Goal: Task Accomplishment & Management: Manage account settings

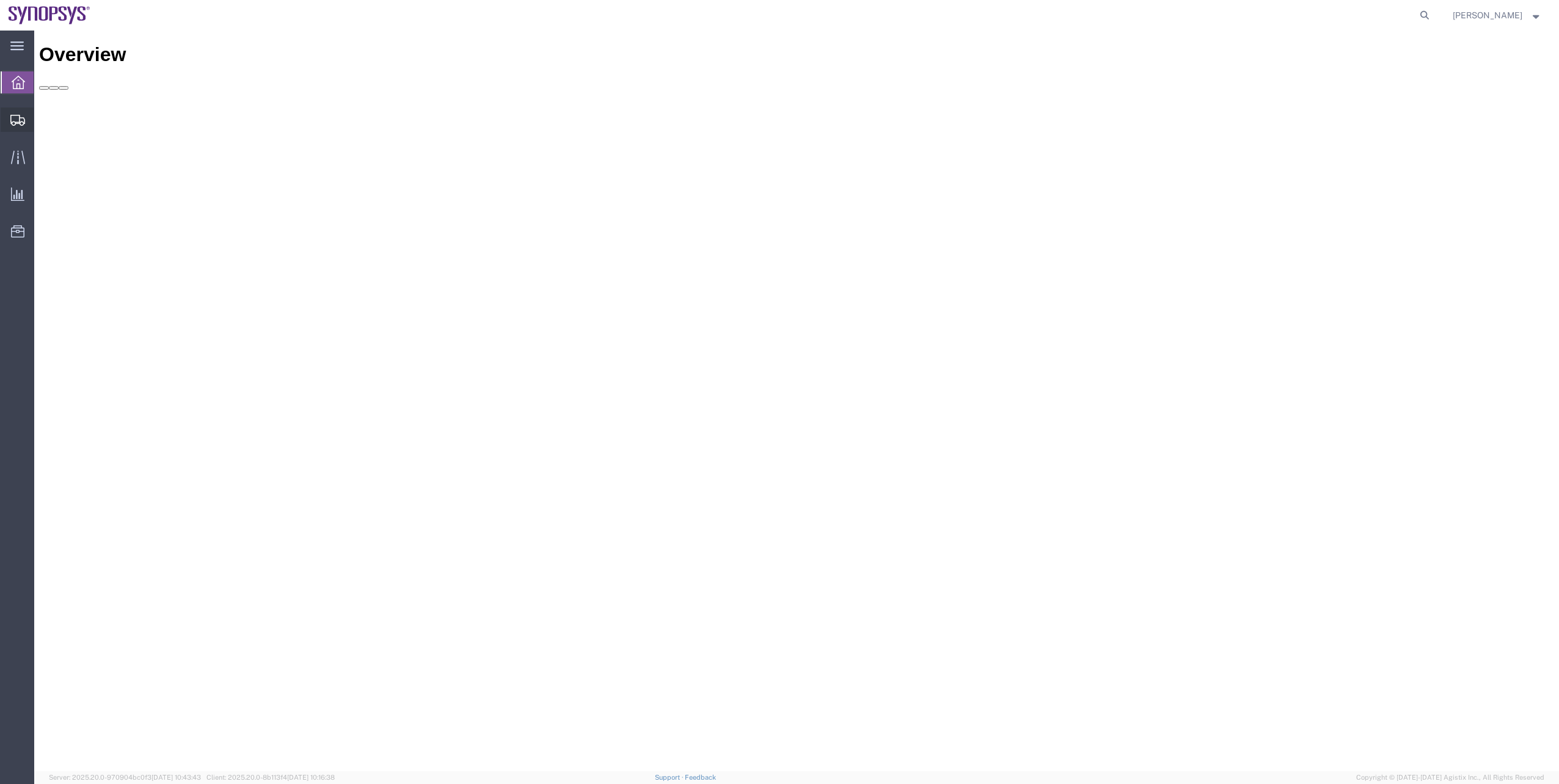
click at [0, 0] on span "Shipment Manager" at bounding box center [0, 0] width 0 height 0
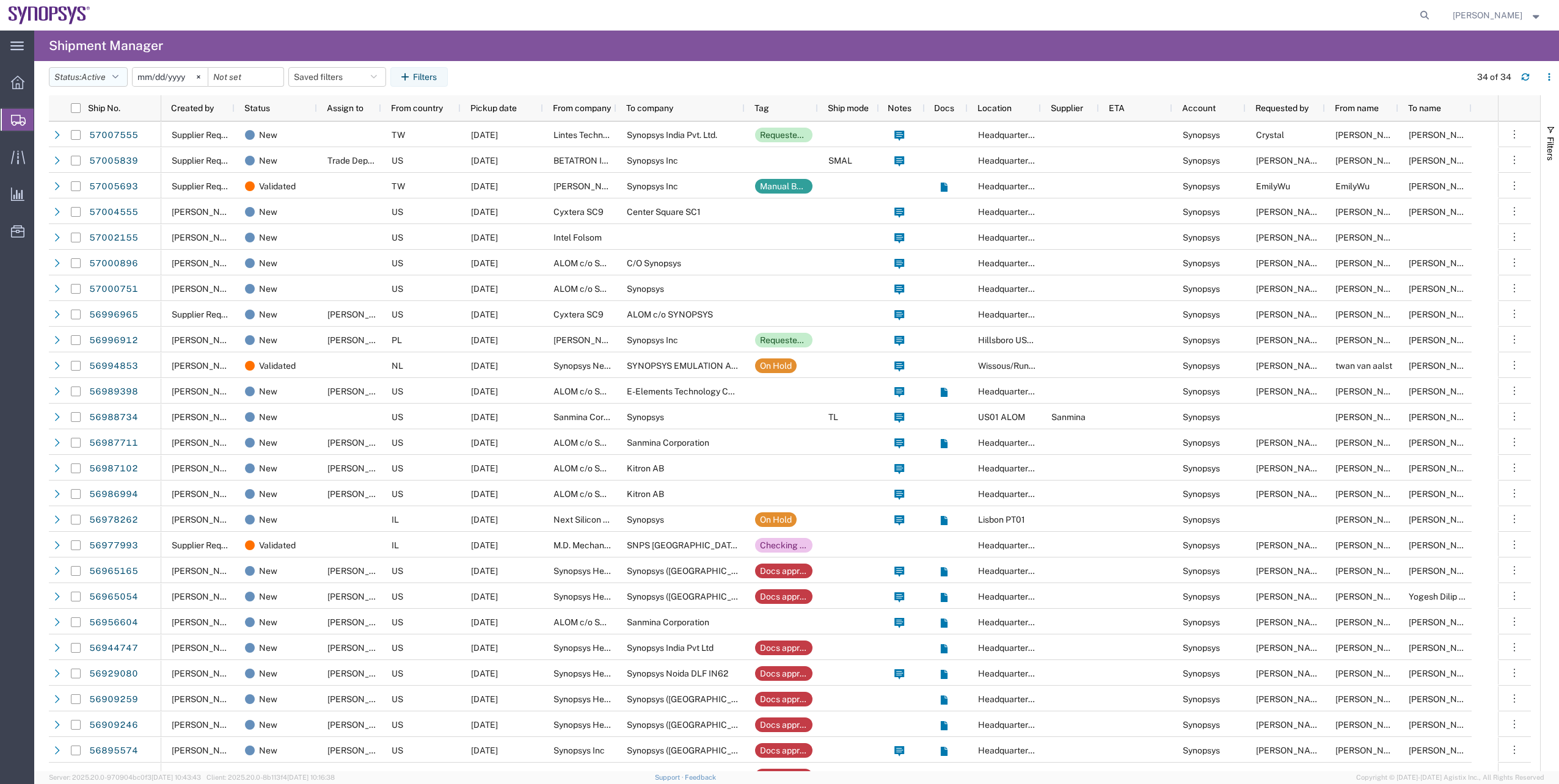
click at [127, 78] on button "Status: Active" at bounding box center [88, 77] width 79 height 20
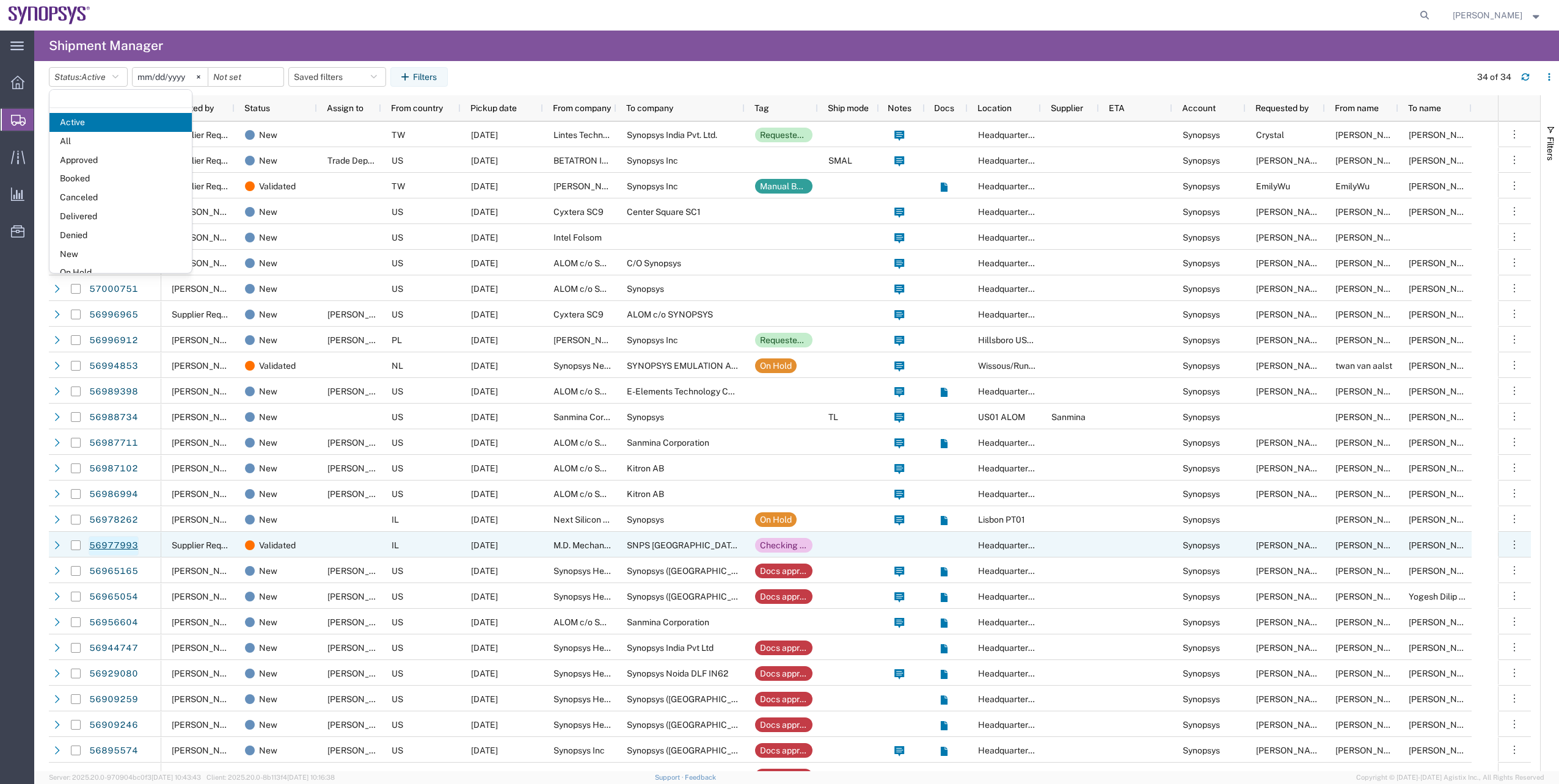
click at [94, 548] on link "56977993" at bounding box center [114, 546] width 50 height 20
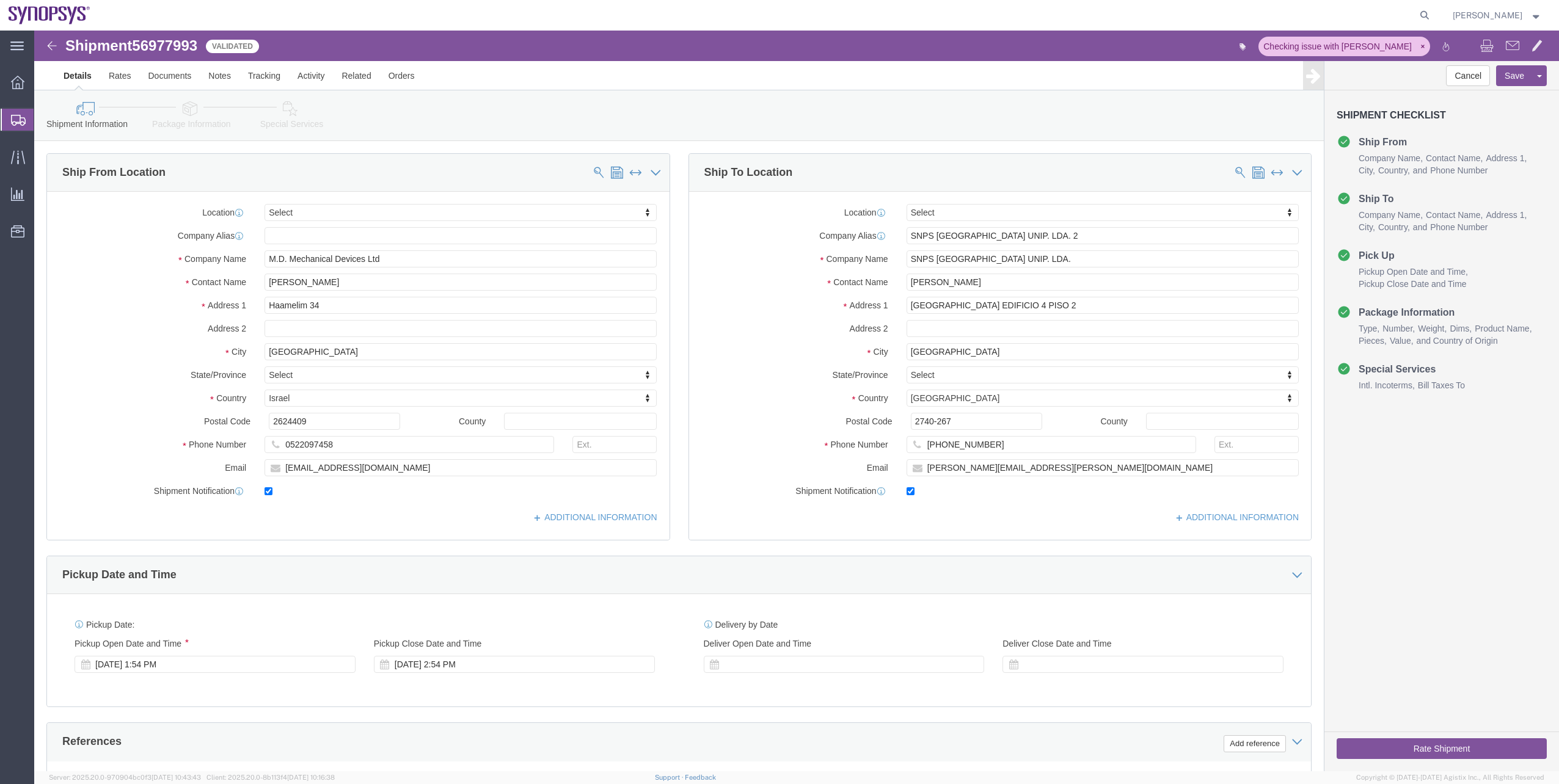
select select
drag, startPoint x: 435, startPoint y: 442, endPoint x: 215, endPoint y: 420, distance: 221.1
click div "Location My Profile Location [GEOGRAPHIC_DATA] DE04 Agrate Brianza IT01 [GEOGRA…"
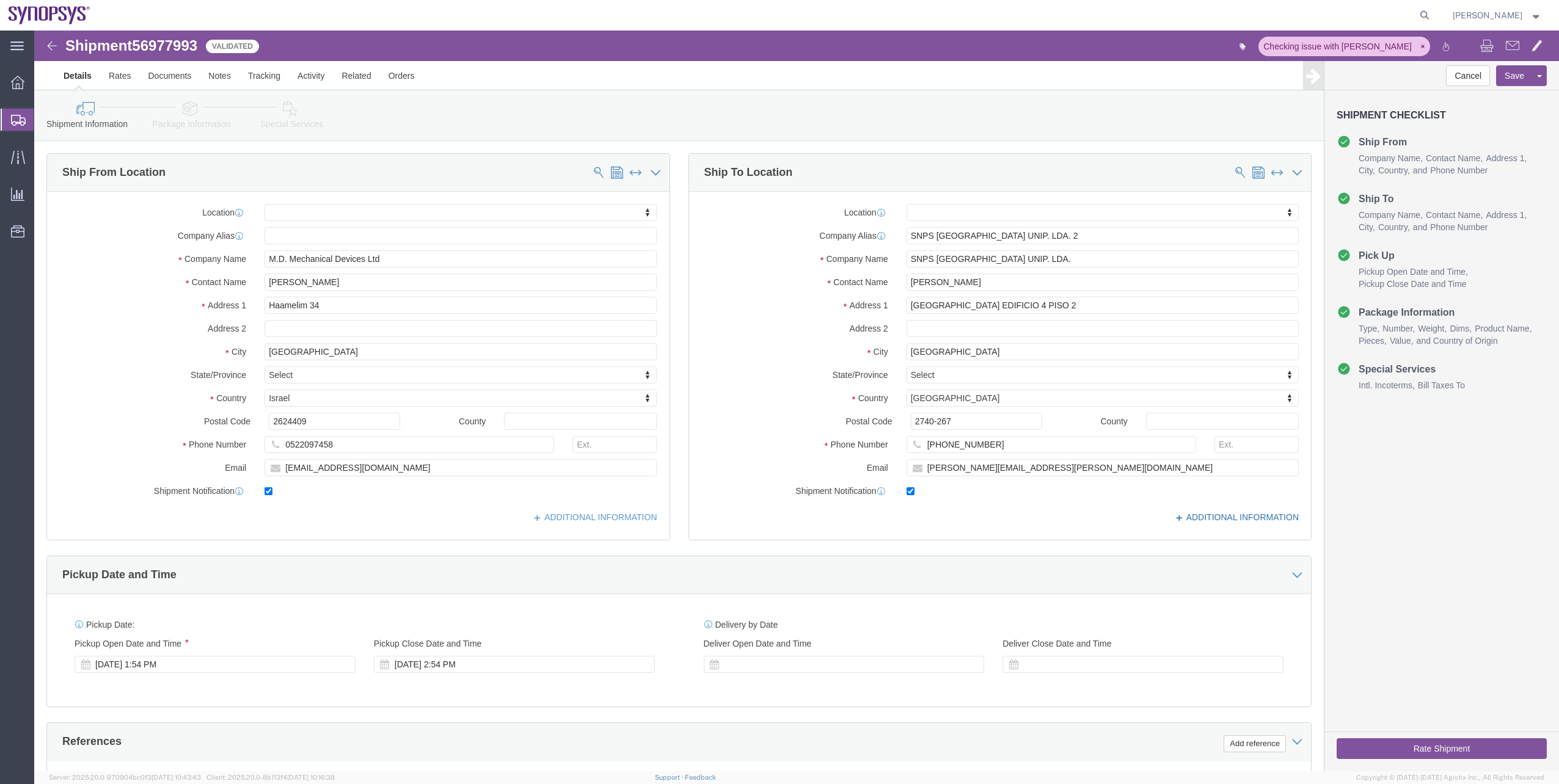
click link "ADDITIONAL INFORMATION"
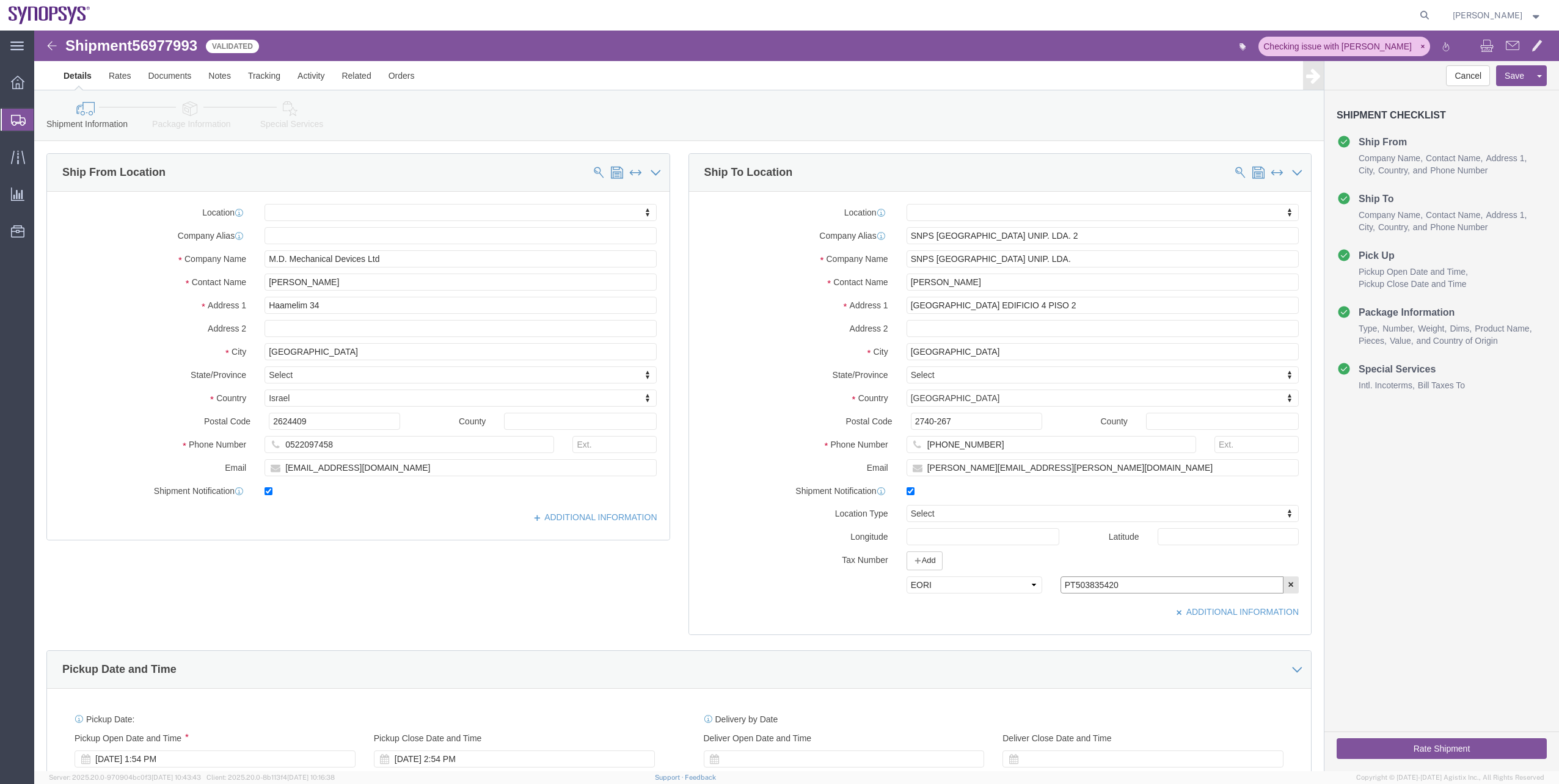
click input "PT503835420"
drag, startPoint x: 1101, startPoint y: 556, endPoint x: 989, endPoint y: 549, distance: 112.2
click div "Select EIN EORI TIN VAT Other PT503835420"
click link "Documents"
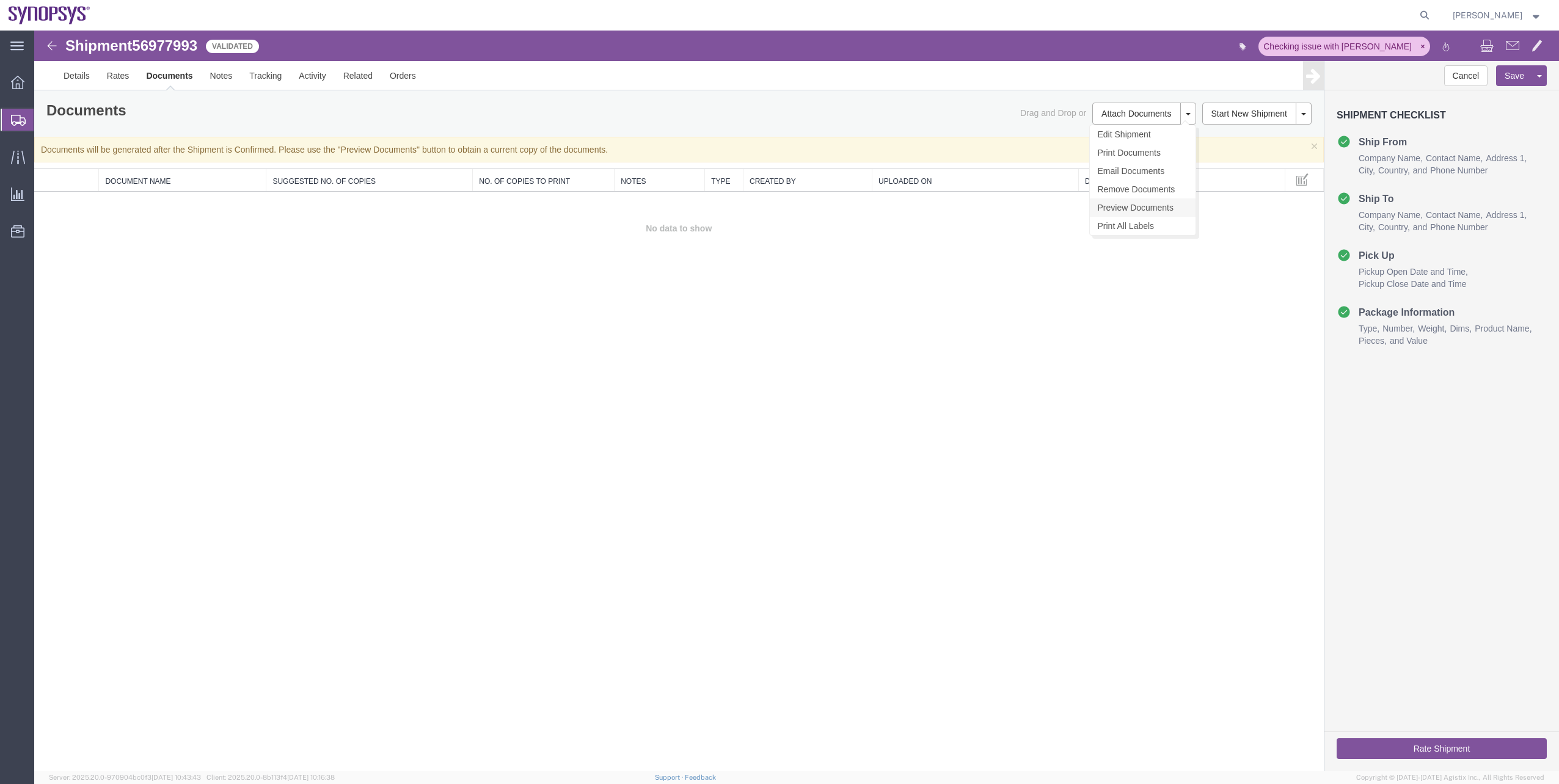
click at [1139, 202] on link "Preview Documents" at bounding box center [1142, 208] width 106 height 18
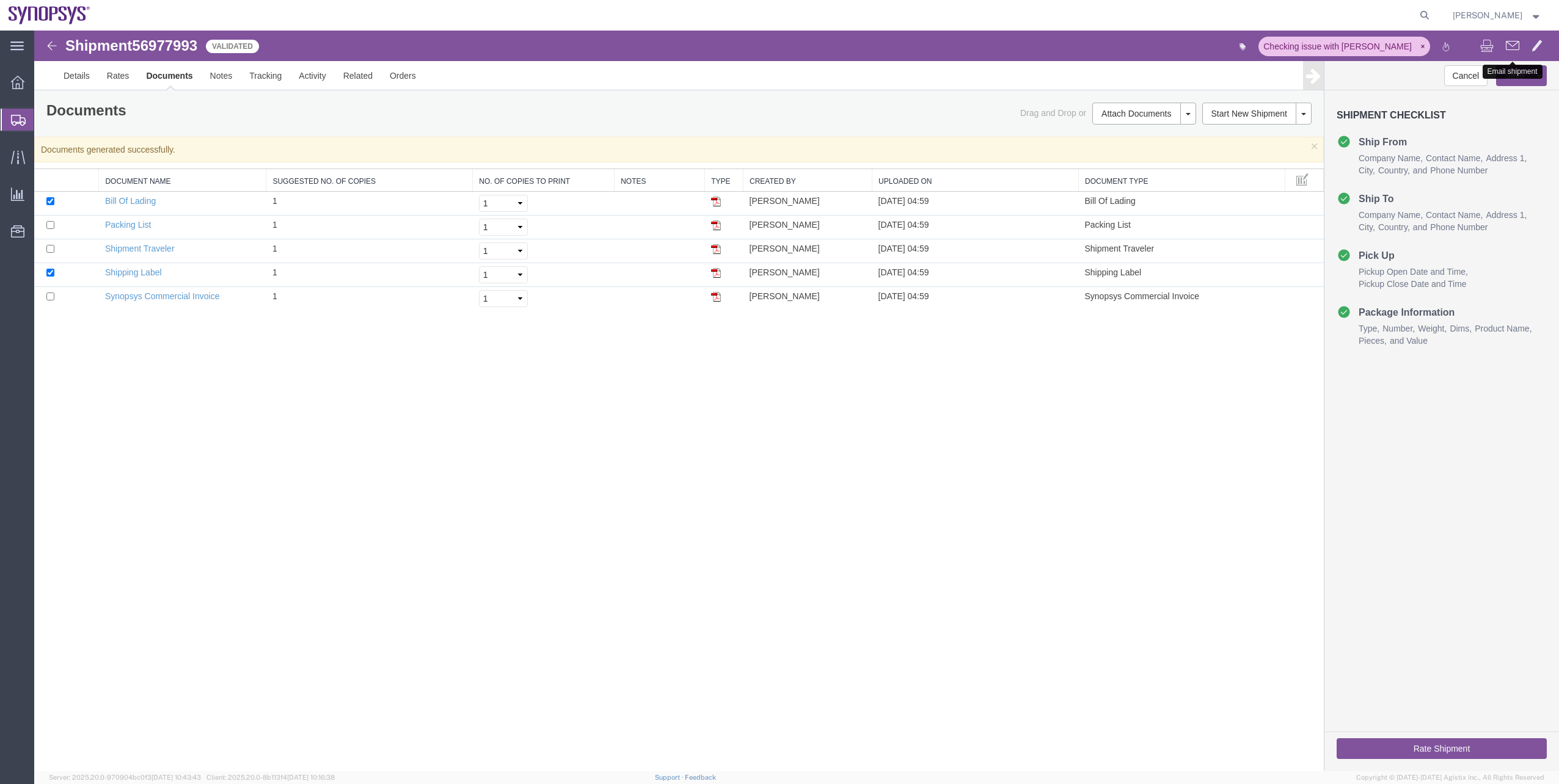
click at [1506, 55] on button at bounding box center [1512, 47] width 26 height 26
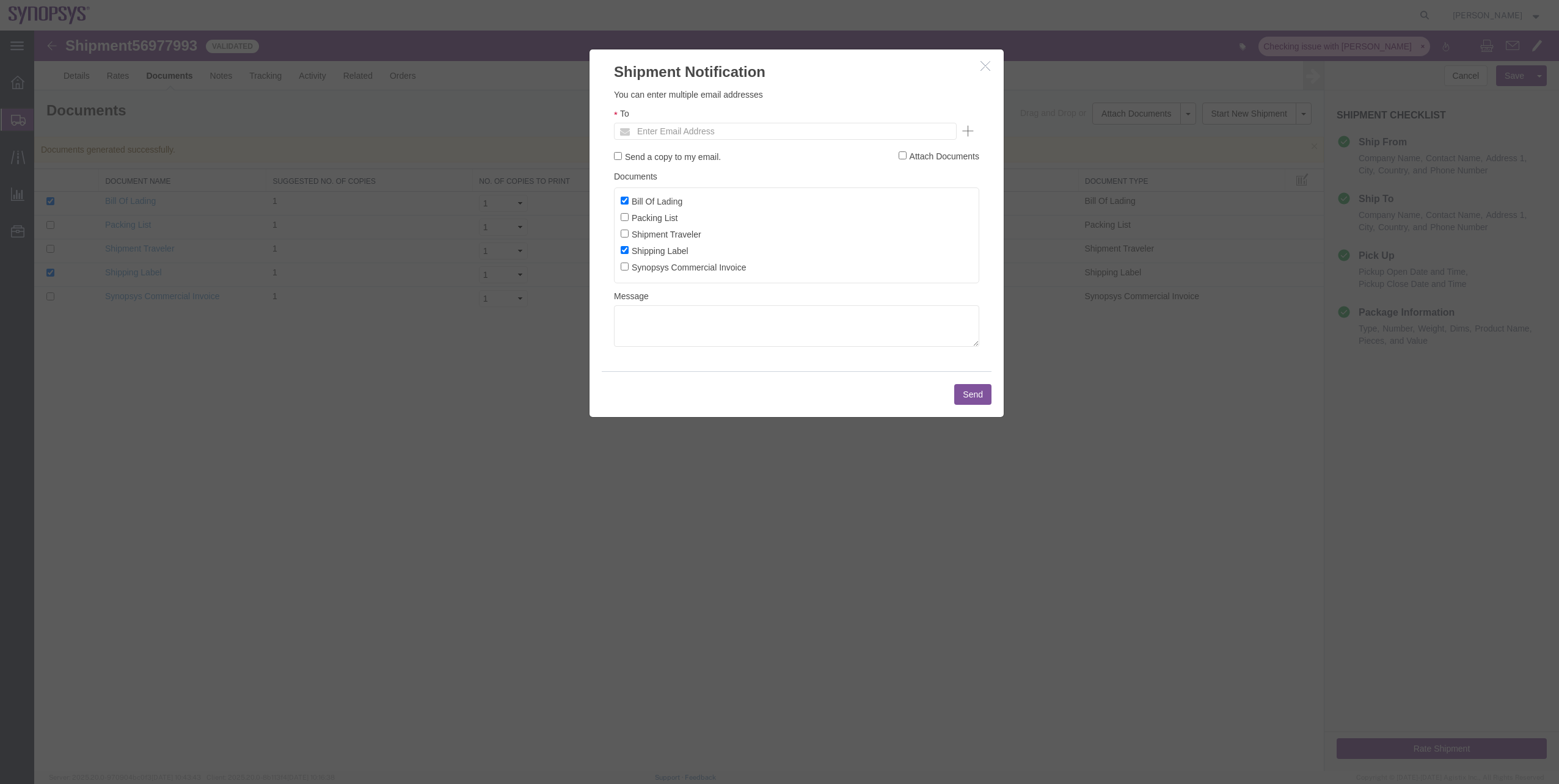
click at [646, 266] on label "Synopsys Commercial Invoice" at bounding box center [683, 267] width 126 height 13
click at [629, 266] on input "Synopsys Commercial Invoice" at bounding box center [624, 266] width 8 height 8
checkbox input "true"
click at [624, 251] on input "Shipping Label" at bounding box center [624, 250] width 8 height 8
checkbox input "false"
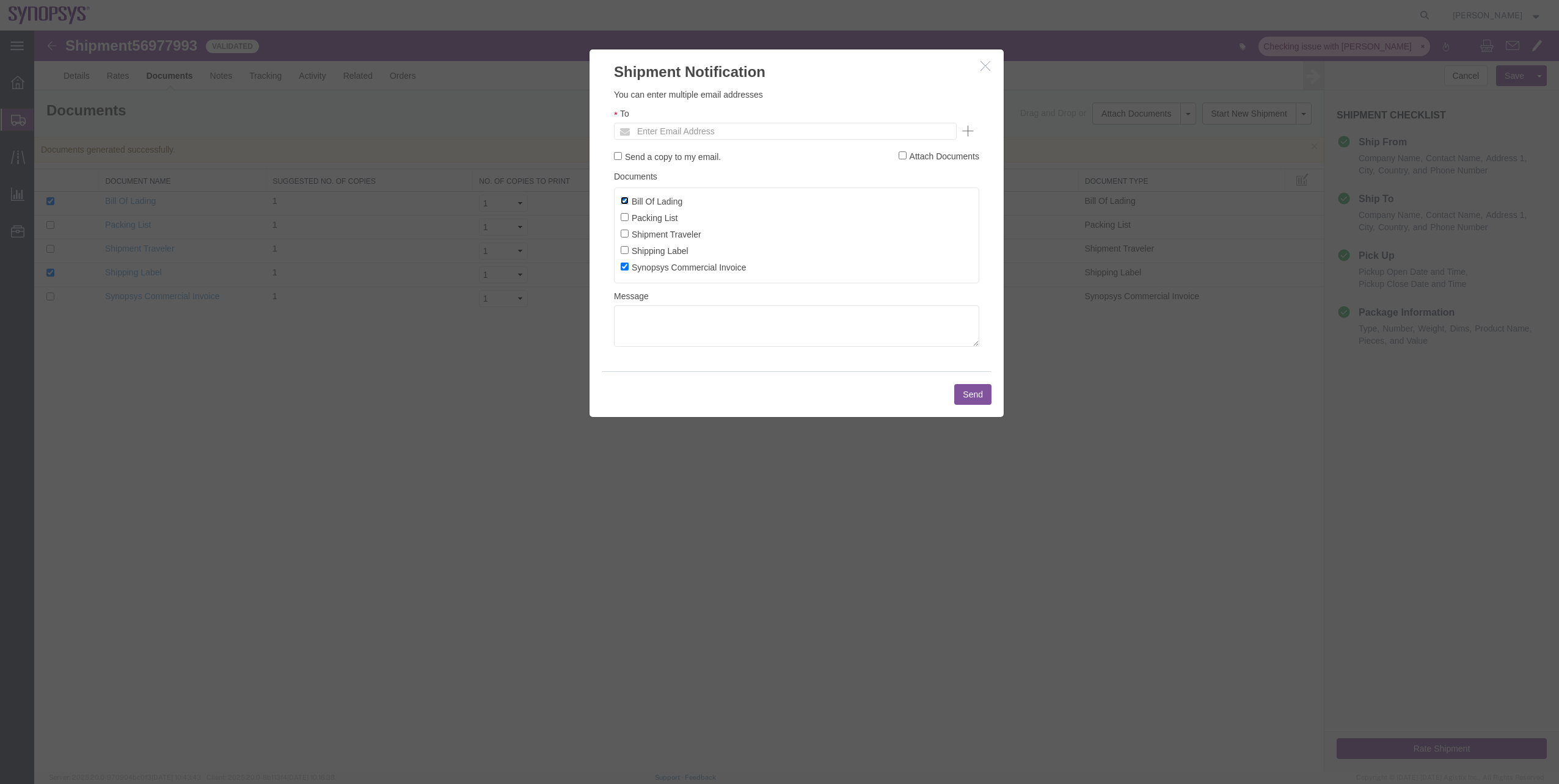
click at [625, 201] on input "Bill Of Lading" at bounding box center [624, 200] width 8 height 8
checkbox input "false"
click at [625, 215] on input "Packing List" at bounding box center [624, 217] width 8 height 8
checkbox input "true"
click at [659, 134] on input "text" at bounding box center [702, 131] width 143 height 16
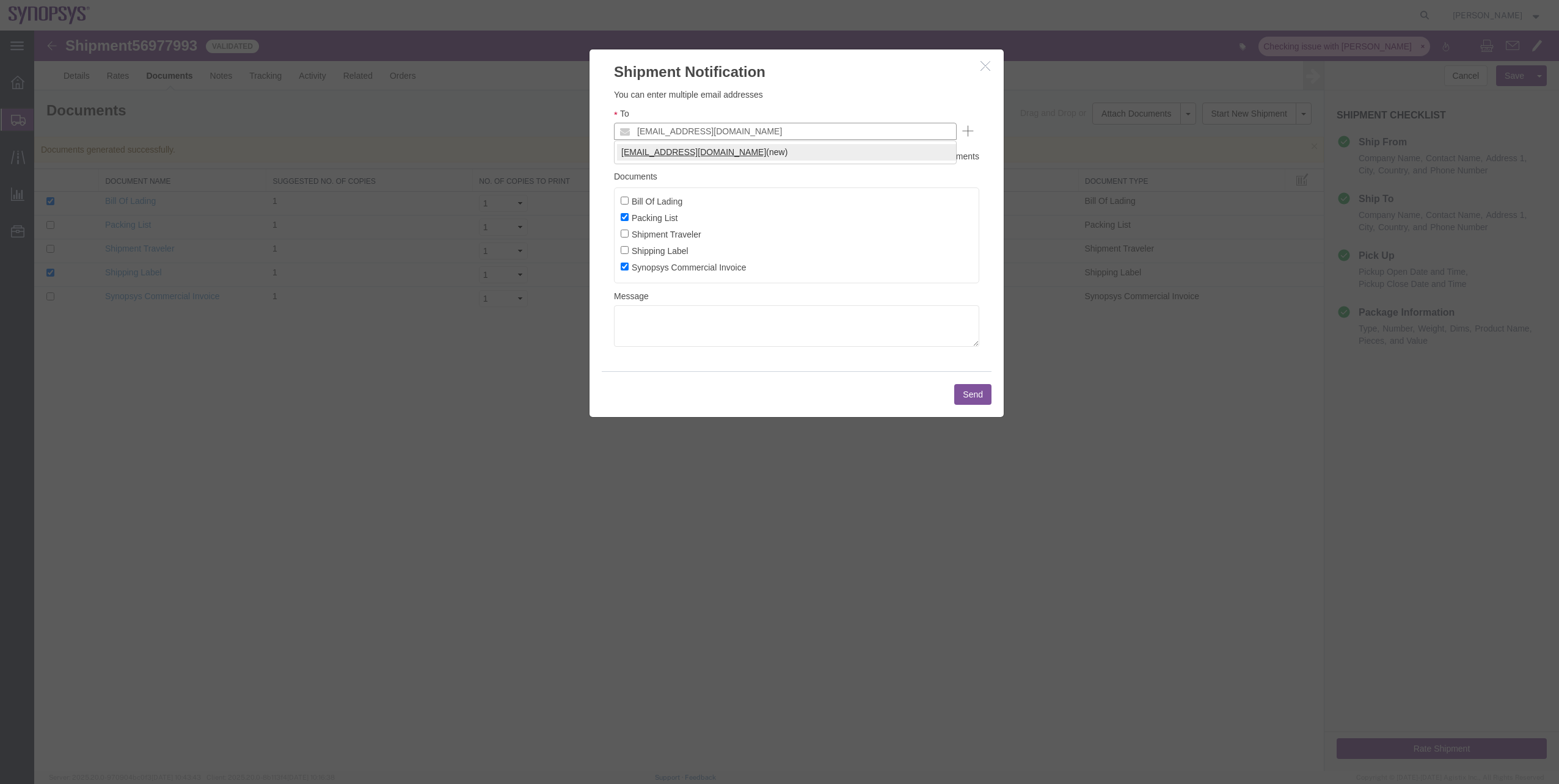
type input "[EMAIL_ADDRESS][DOMAIN_NAME]"
click at [967, 392] on button "Send" at bounding box center [973, 394] width 37 height 21
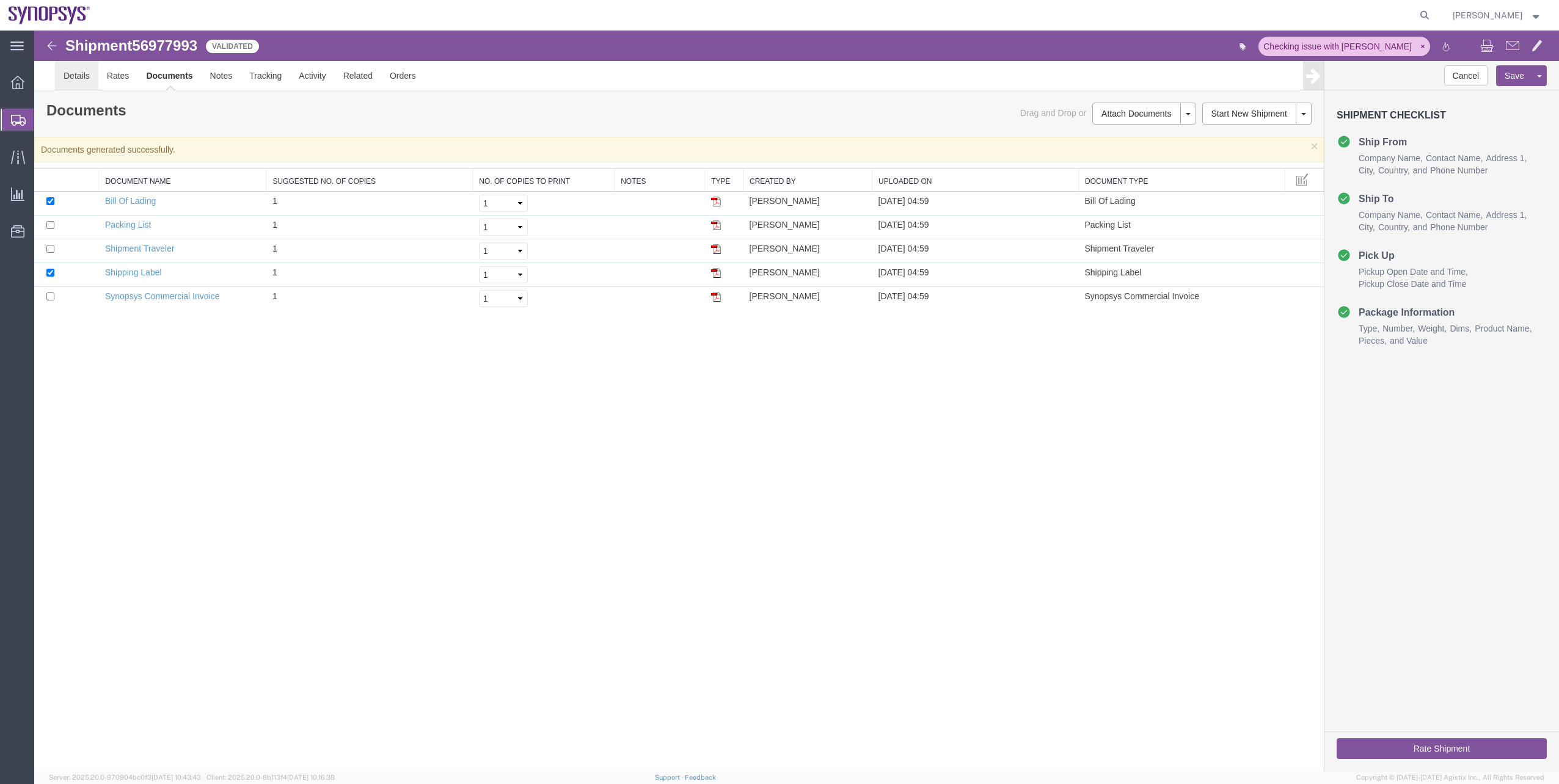
click at [61, 69] on link "Details" at bounding box center [77, 76] width 43 height 29
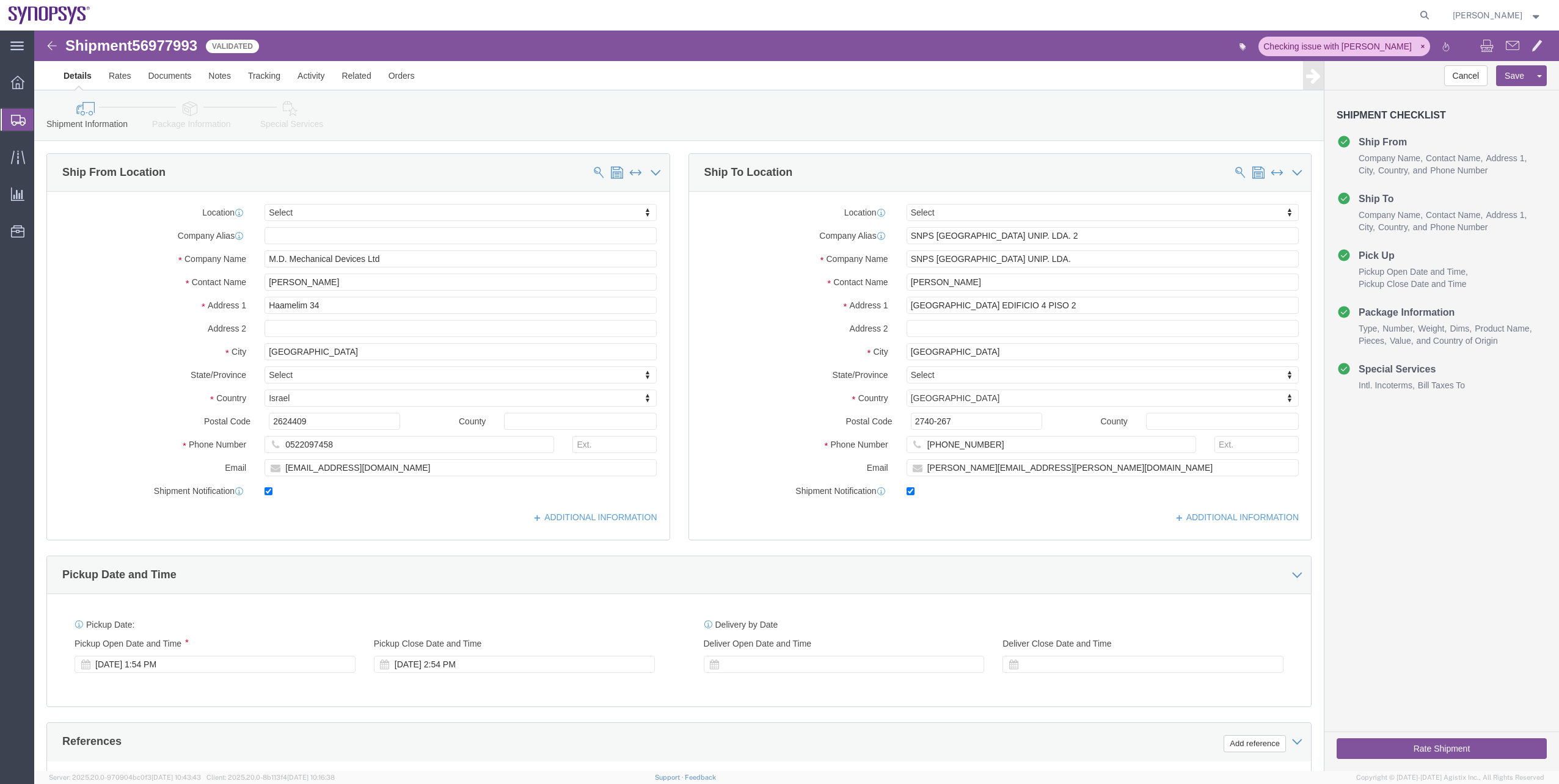
click link "Package Information"
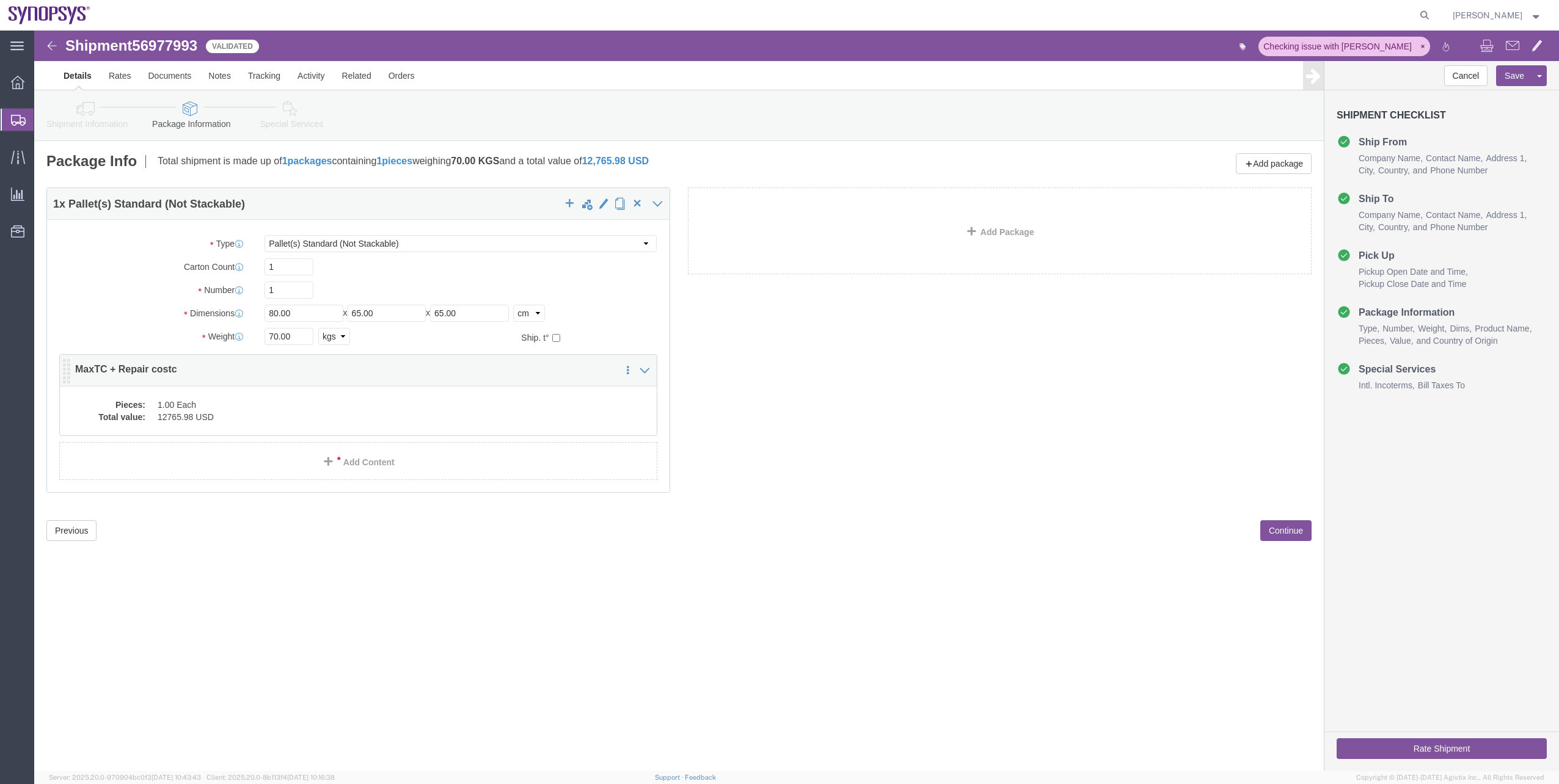
click dd "1.00 Each"
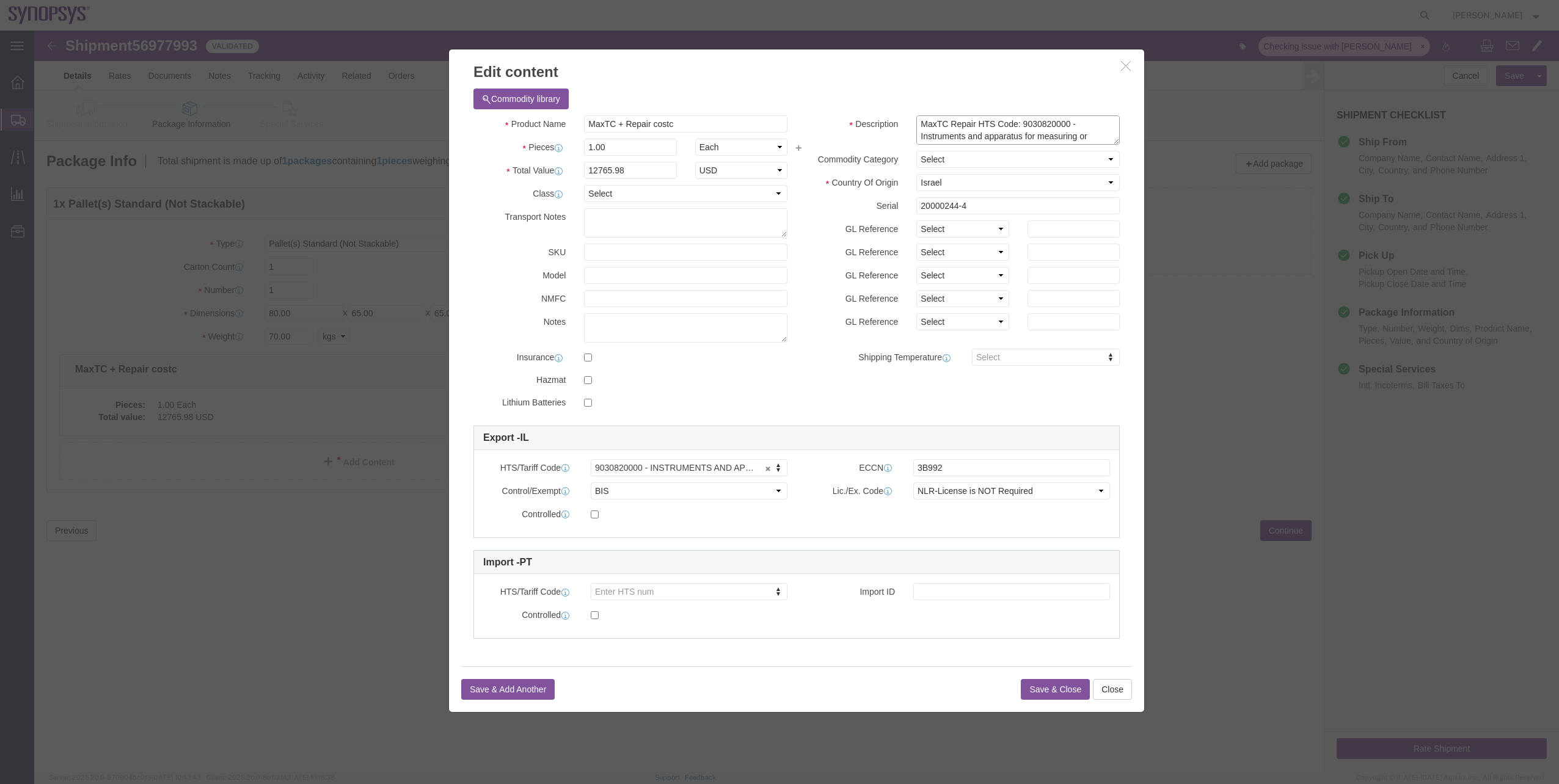
click textarea "MaxTC Repair HTS Code: 9030820000 - Instruments and apparatus for measuring or …"
drag, startPoint x: 886, startPoint y: 93, endPoint x: 1061, endPoint y: 116, distance: 176.5
click div "Description MaxTC Repair HTS Code: 9030820000 - Instruments and apparatus for m…"
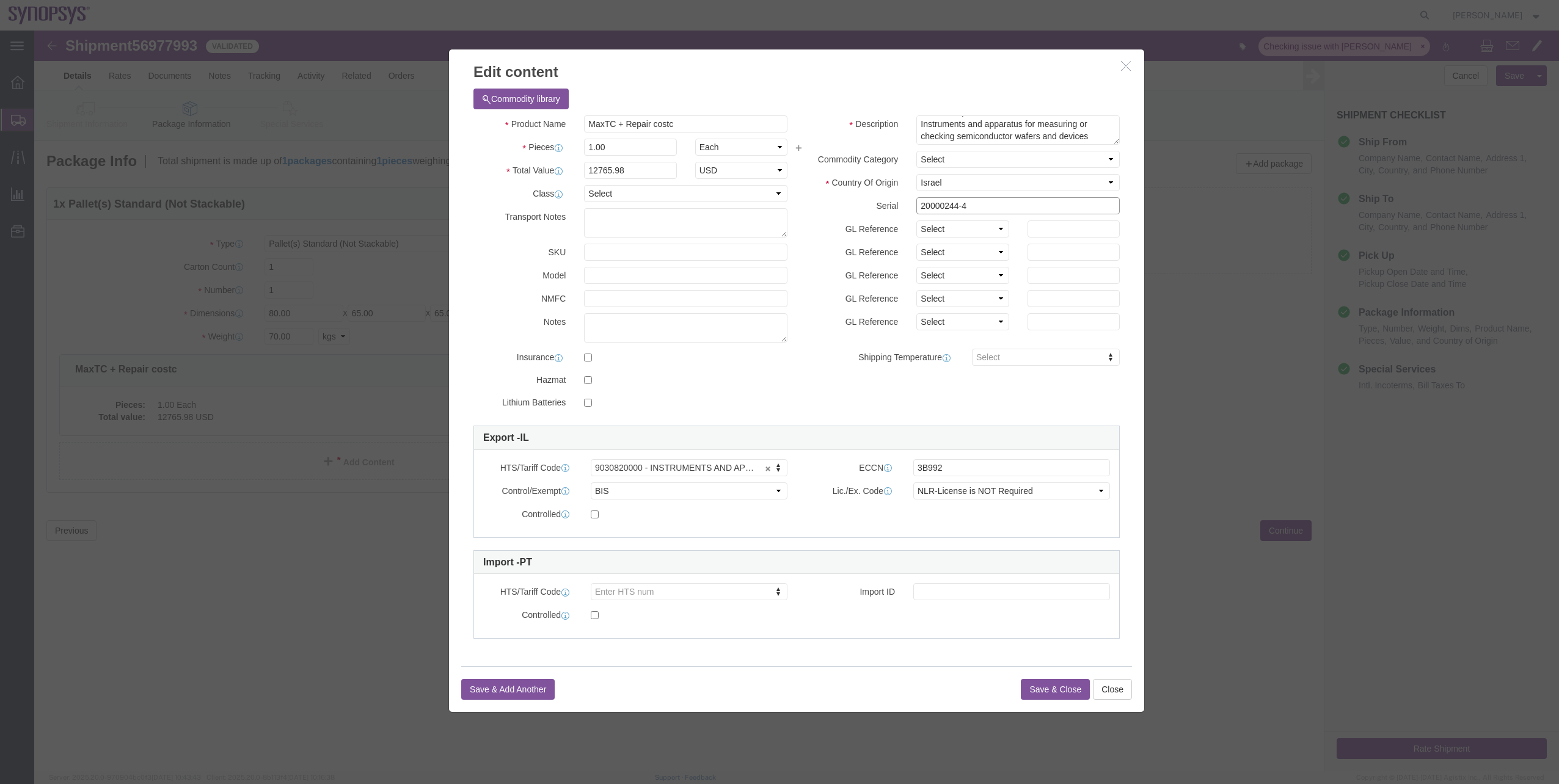
drag, startPoint x: 950, startPoint y: 175, endPoint x: 867, endPoint y: 175, distance: 83.0
click div "Serial 20000244-4"
drag, startPoint x: 613, startPoint y: 143, endPoint x: 503, endPoint y: 143, distance: 110.0
click div "Total Value 12765.98 Select ADP AED AFN ALL AMD AOA ARS ATS AUD AWG AZN BAM BBD…"
click button "button"
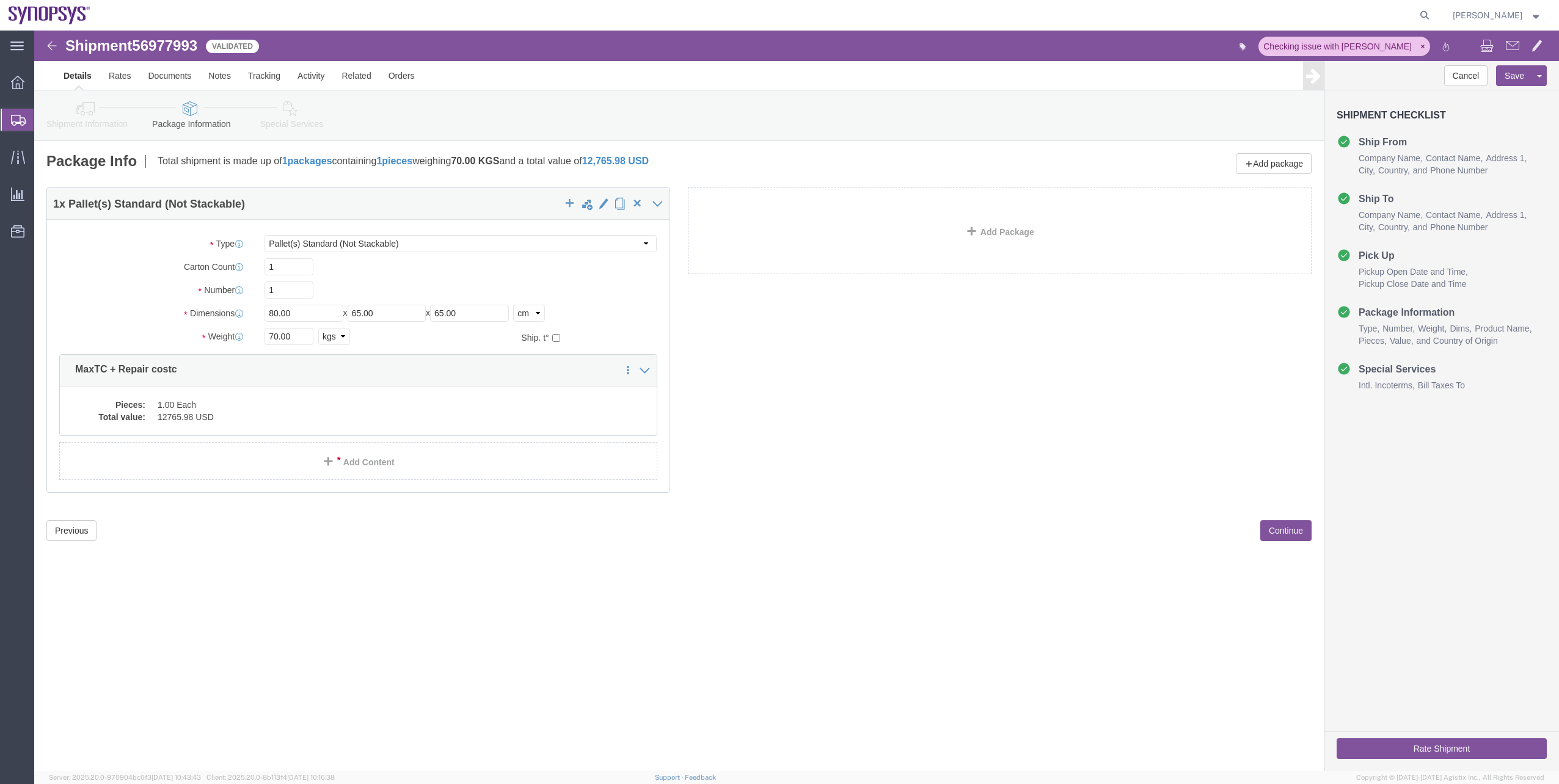
click span "56977993"
copy span "56977993"
click link "Documents"
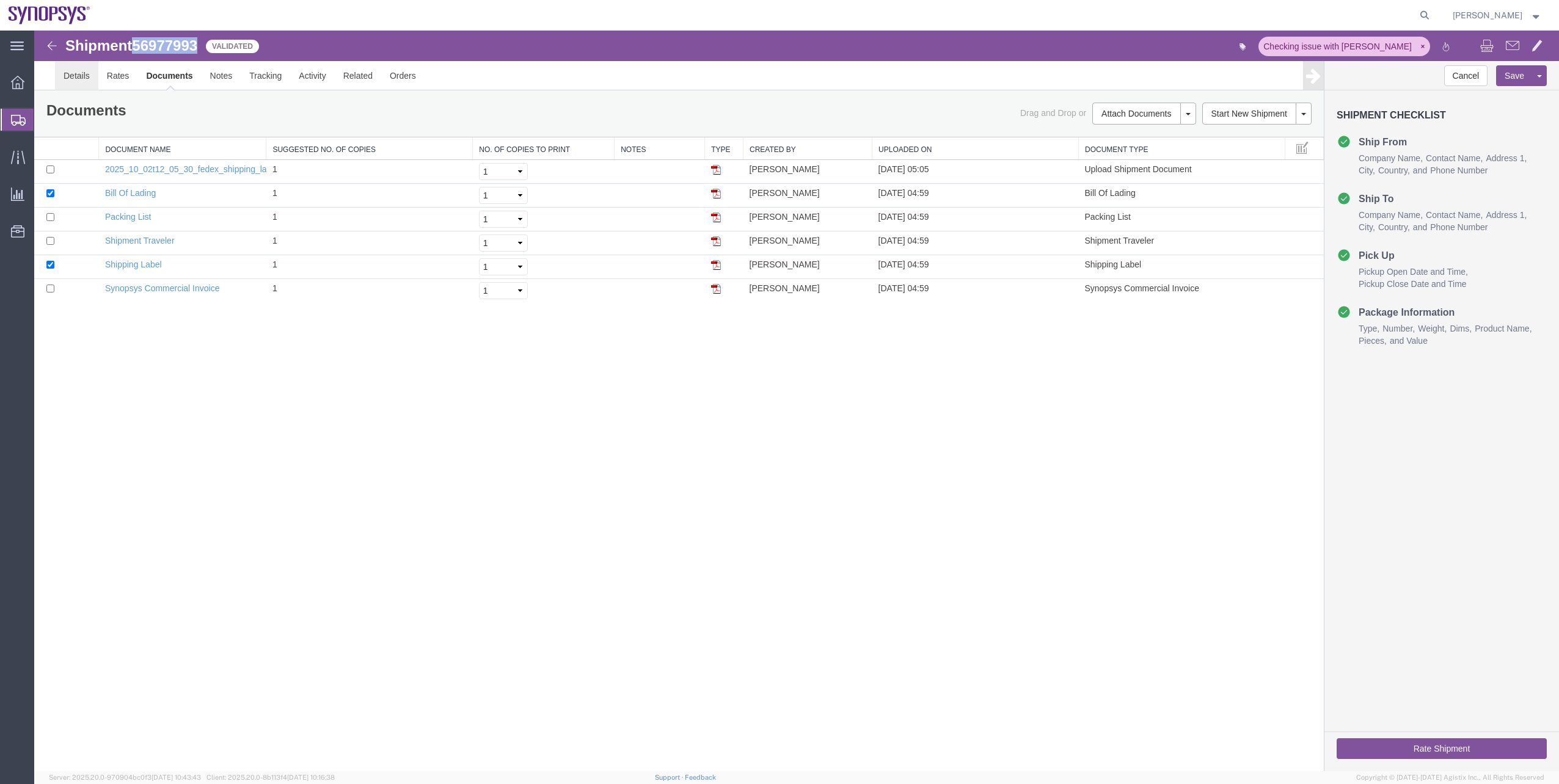
click at [73, 75] on link "Details" at bounding box center [77, 76] width 43 height 29
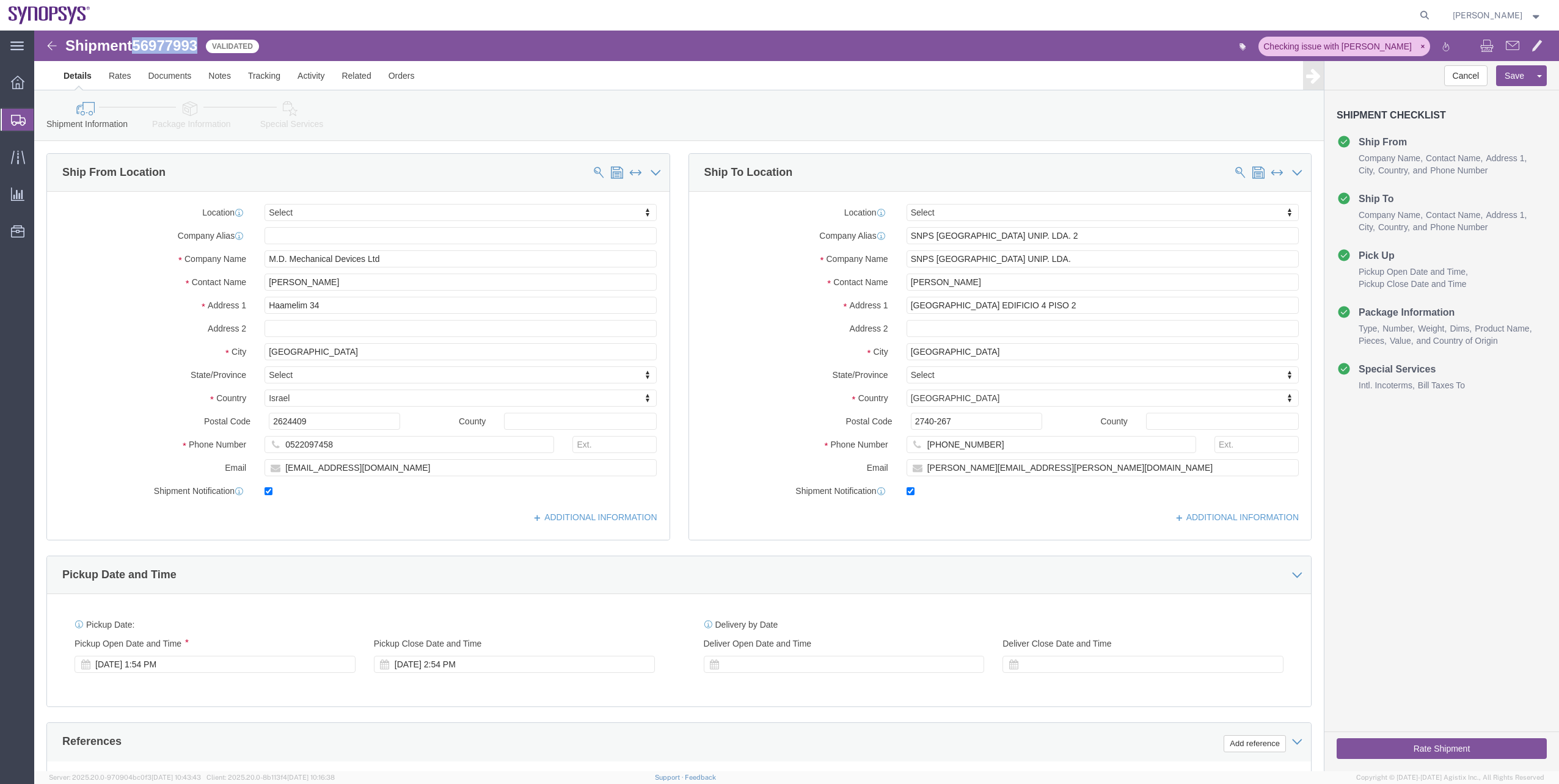
click icon
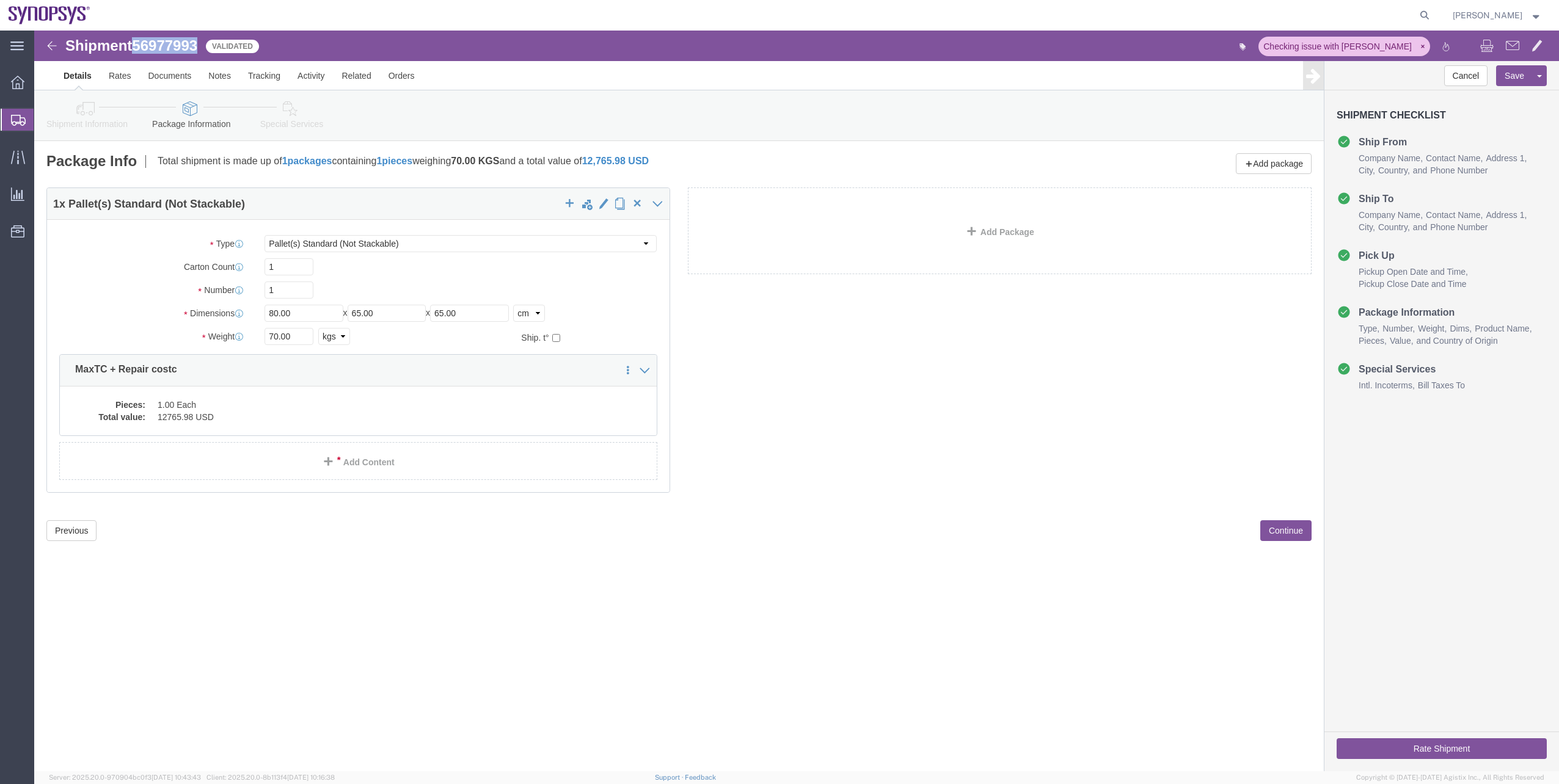
click link "Special Services"
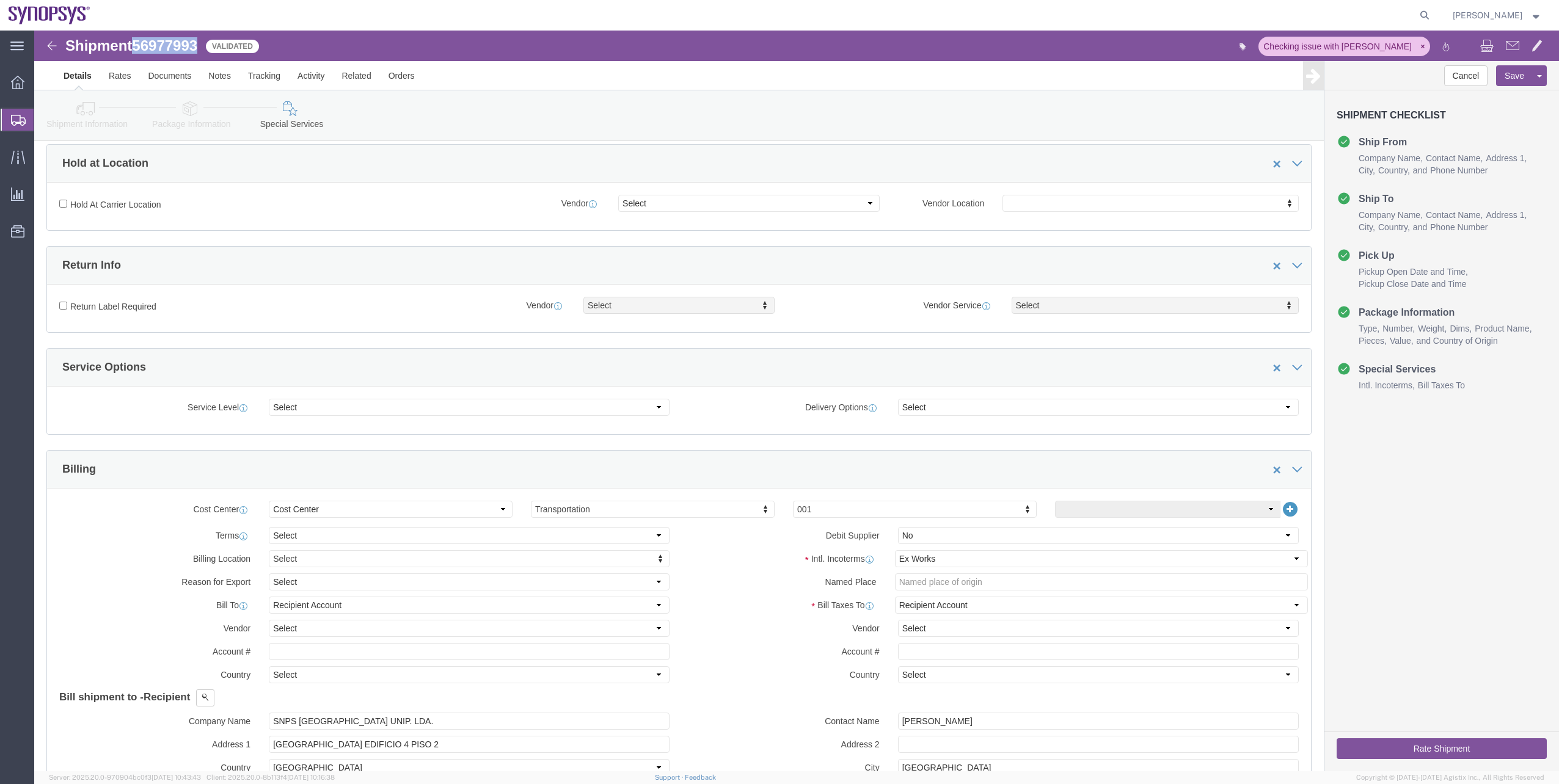
scroll to position [306, 0]
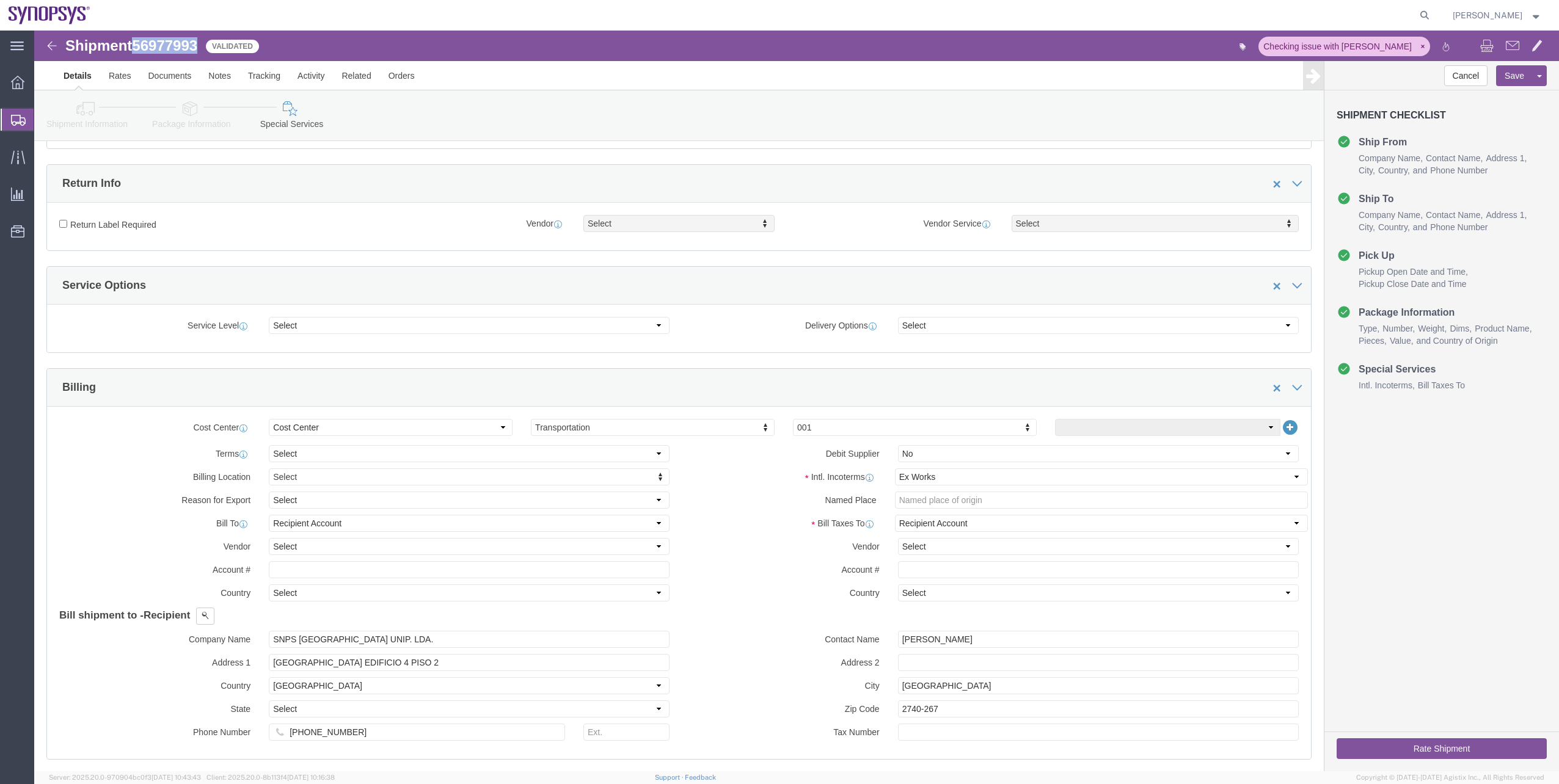
click button "Rate Shipment"
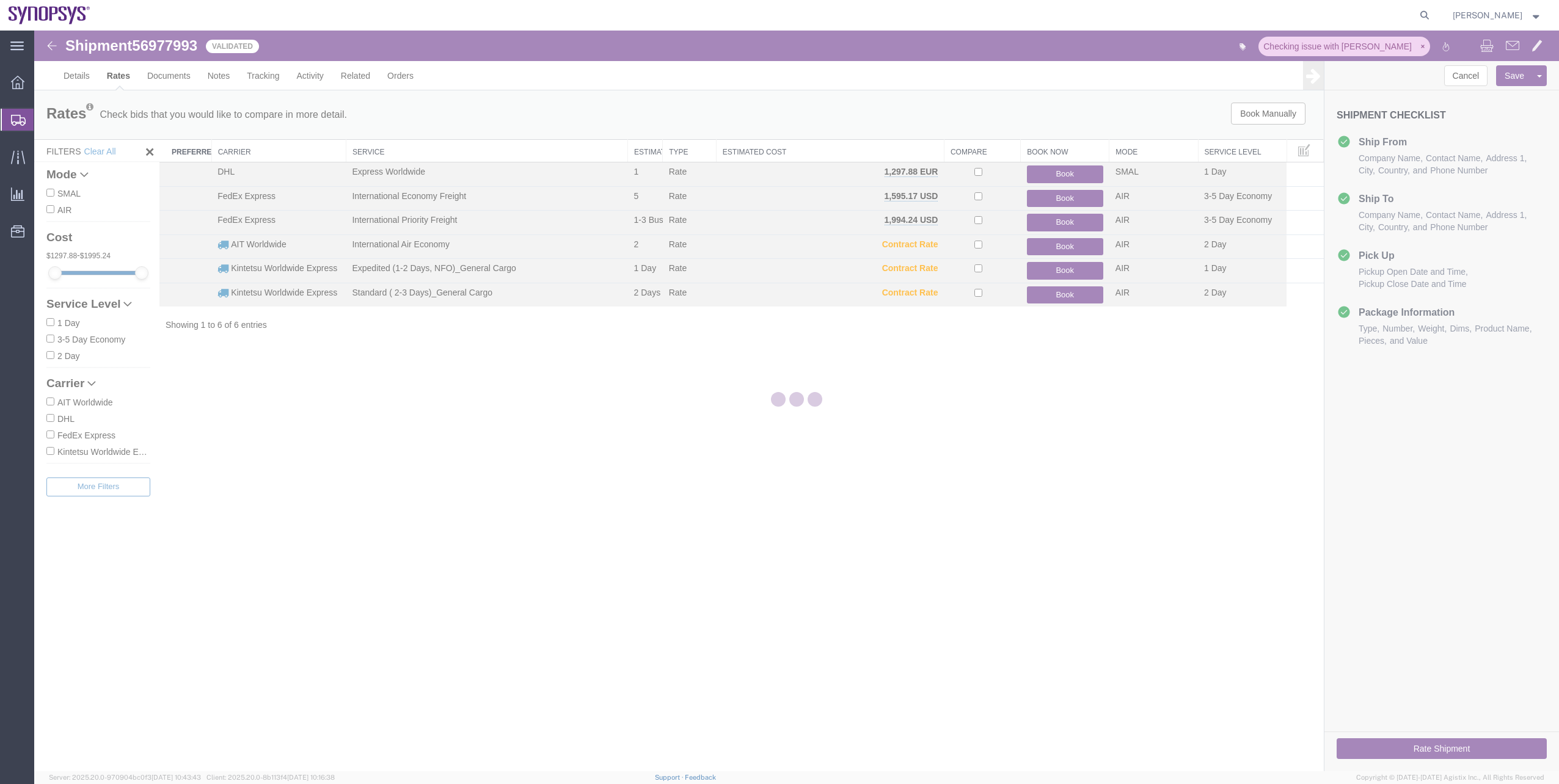
scroll to position [0, 0]
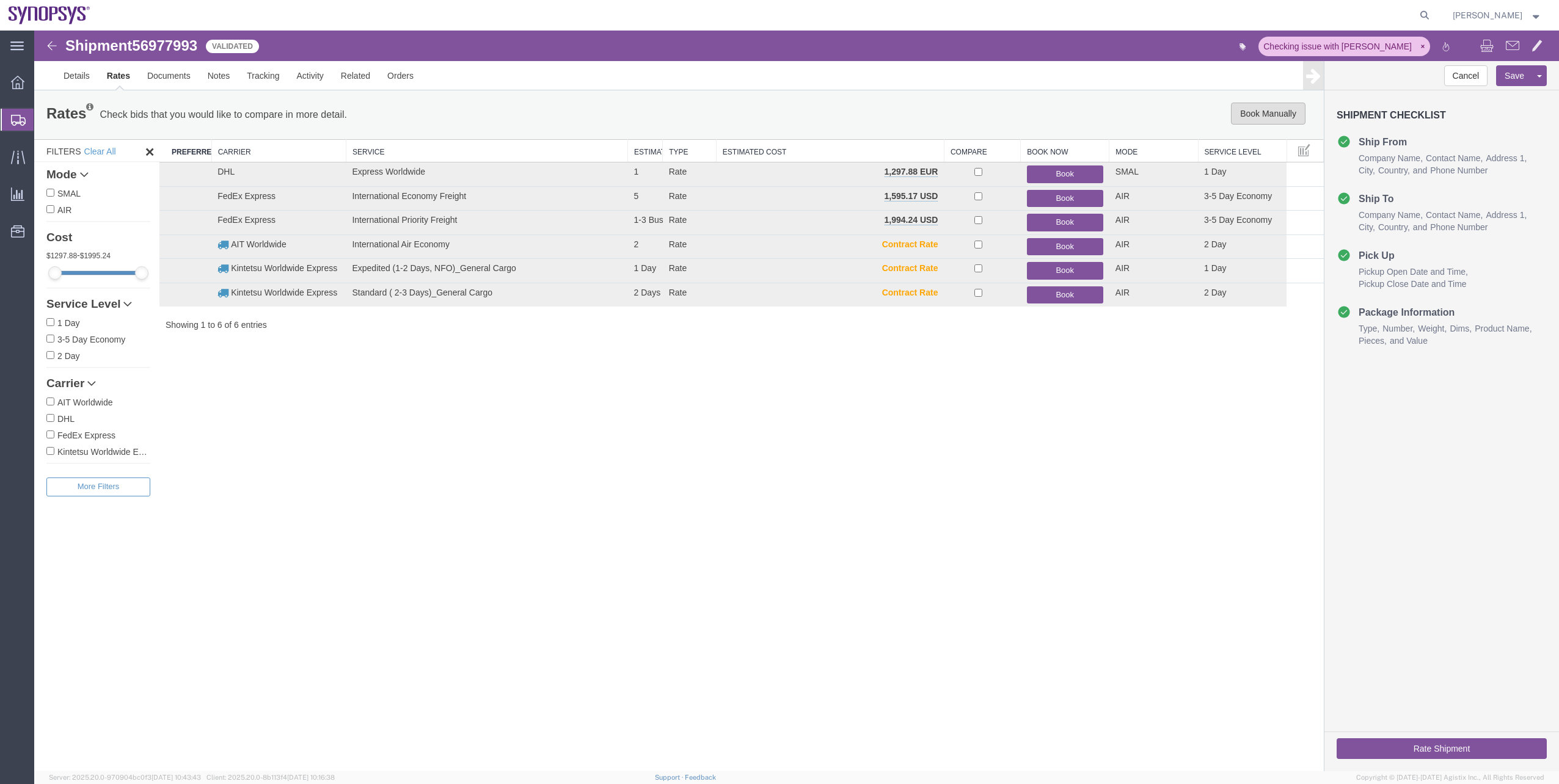
click at [1289, 108] on button "Book Manually" at bounding box center [1268, 114] width 75 height 22
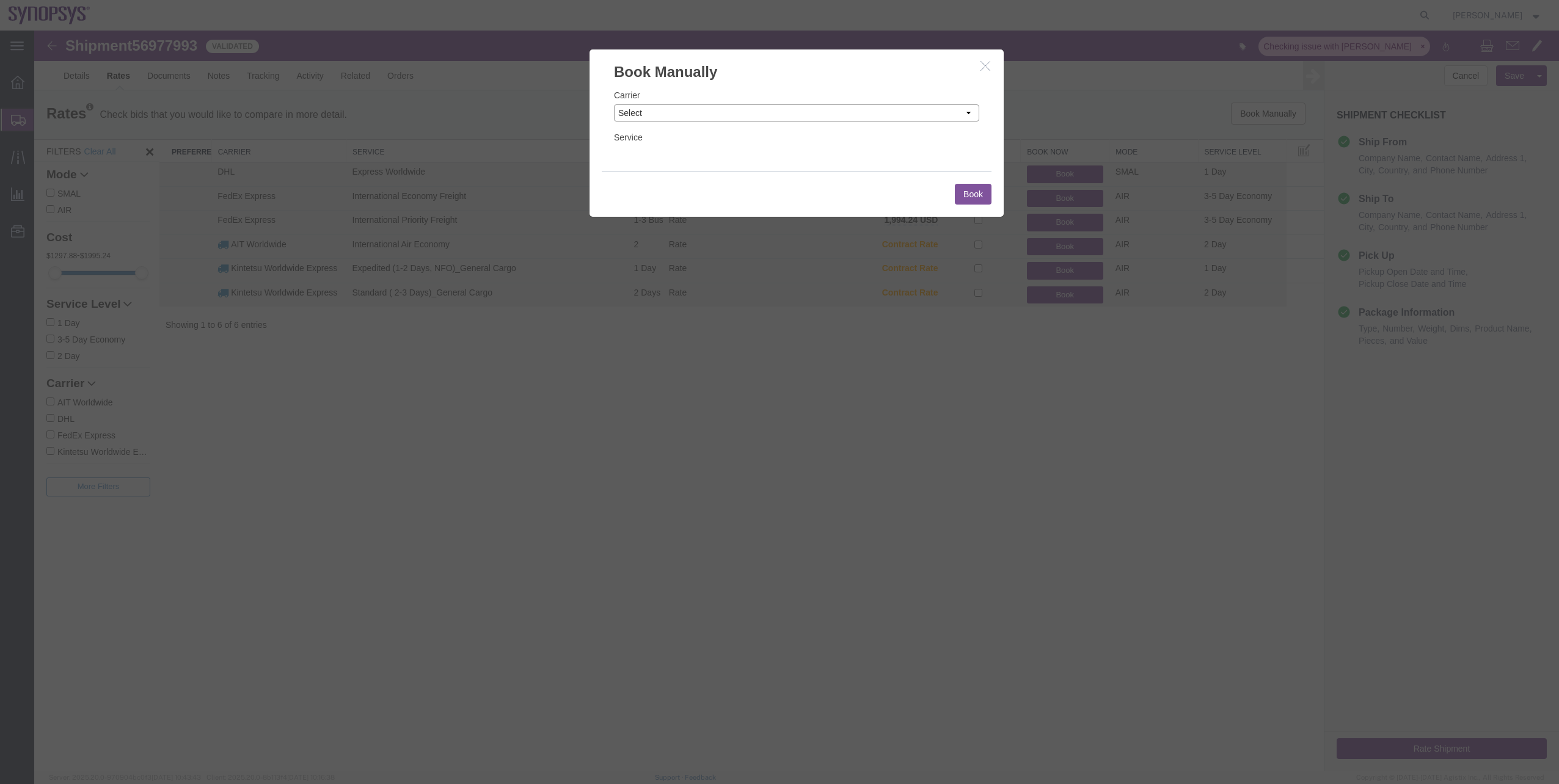
click at [702, 110] on select "Select Add New Carrier (and default service) AIT Worldwide Aerly Bird Alfaloc D…" at bounding box center [796, 113] width 365 height 17
select select "5"
click at [614, 105] on select "Select Add New Carrier (and default service) AIT Worldwide Aerly Bird Alfaloc D…" at bounding box center [796, 113] width 365 height 17
click at [654, 156] on select "Select 1Day Freight 2Day 2Day AM 2Day AM One Rate 2Day Freight 2Day One Rate 3 …" at bounding box center [796, 155] width 365 height 17
select select "1285"
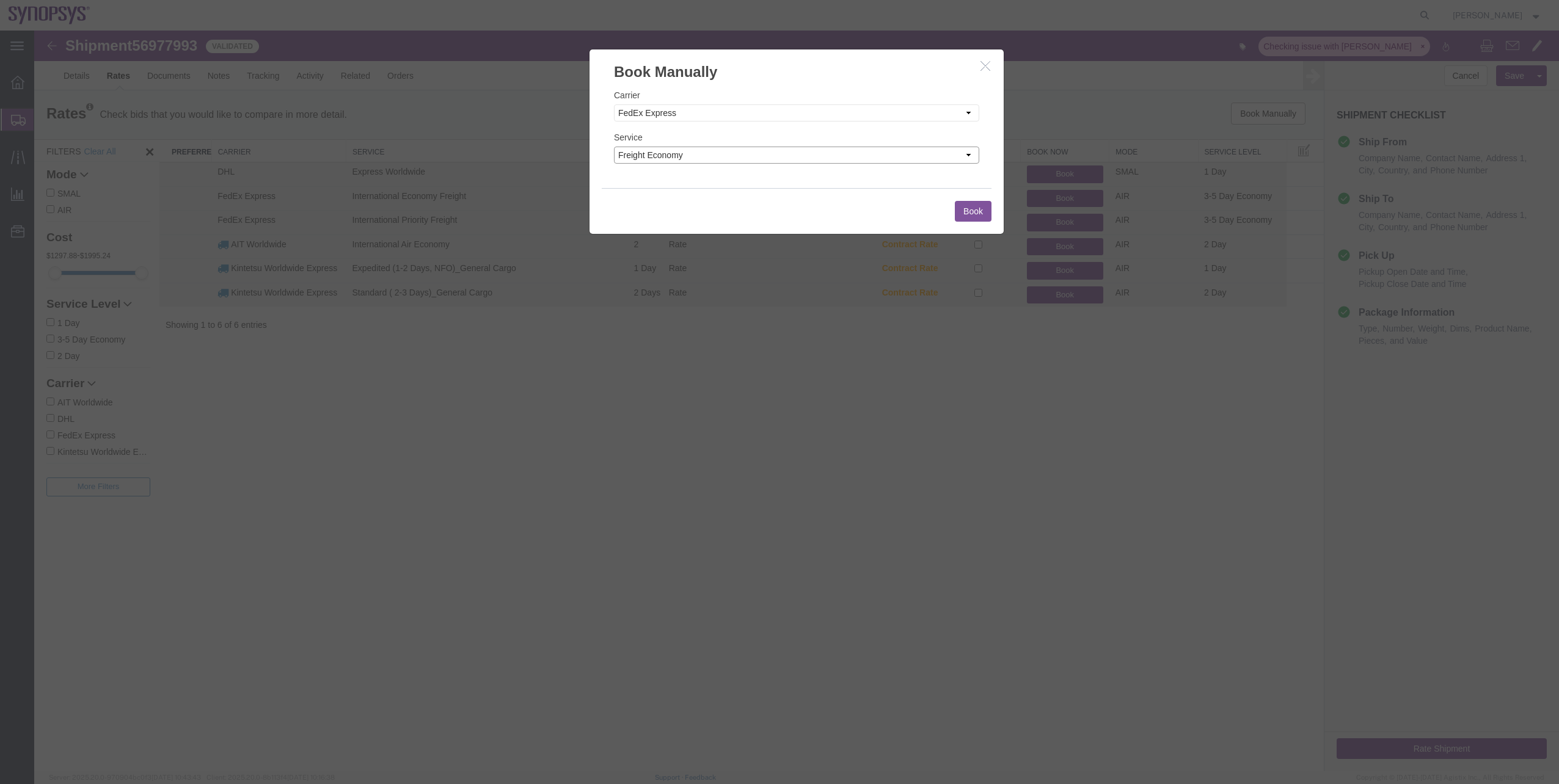
click at [614, 146] on select "Select 1Day Freight 2Day 2Day AM 2Day AM One Rate 2Day Freight 2Day One Rate 3 …" at bounding box center [796, 155] width 365 height 17
click at [986, 203] on button "Book" at bounding box center [973, 211] width 37 height 21
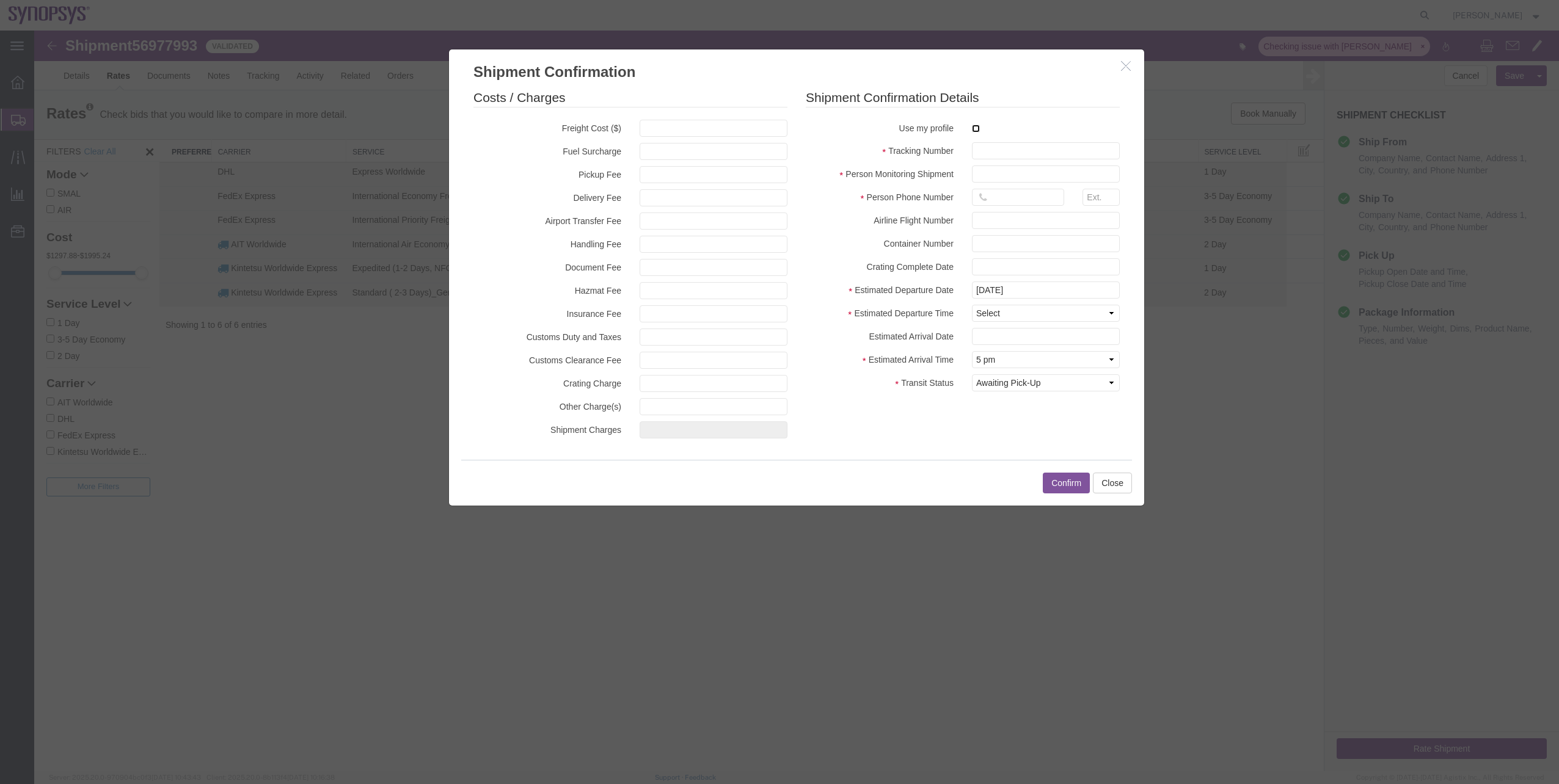
click at [973, 127] on input "checkbox" at bounding box center [976, 128] width 8 height 8
checkbox input "true"
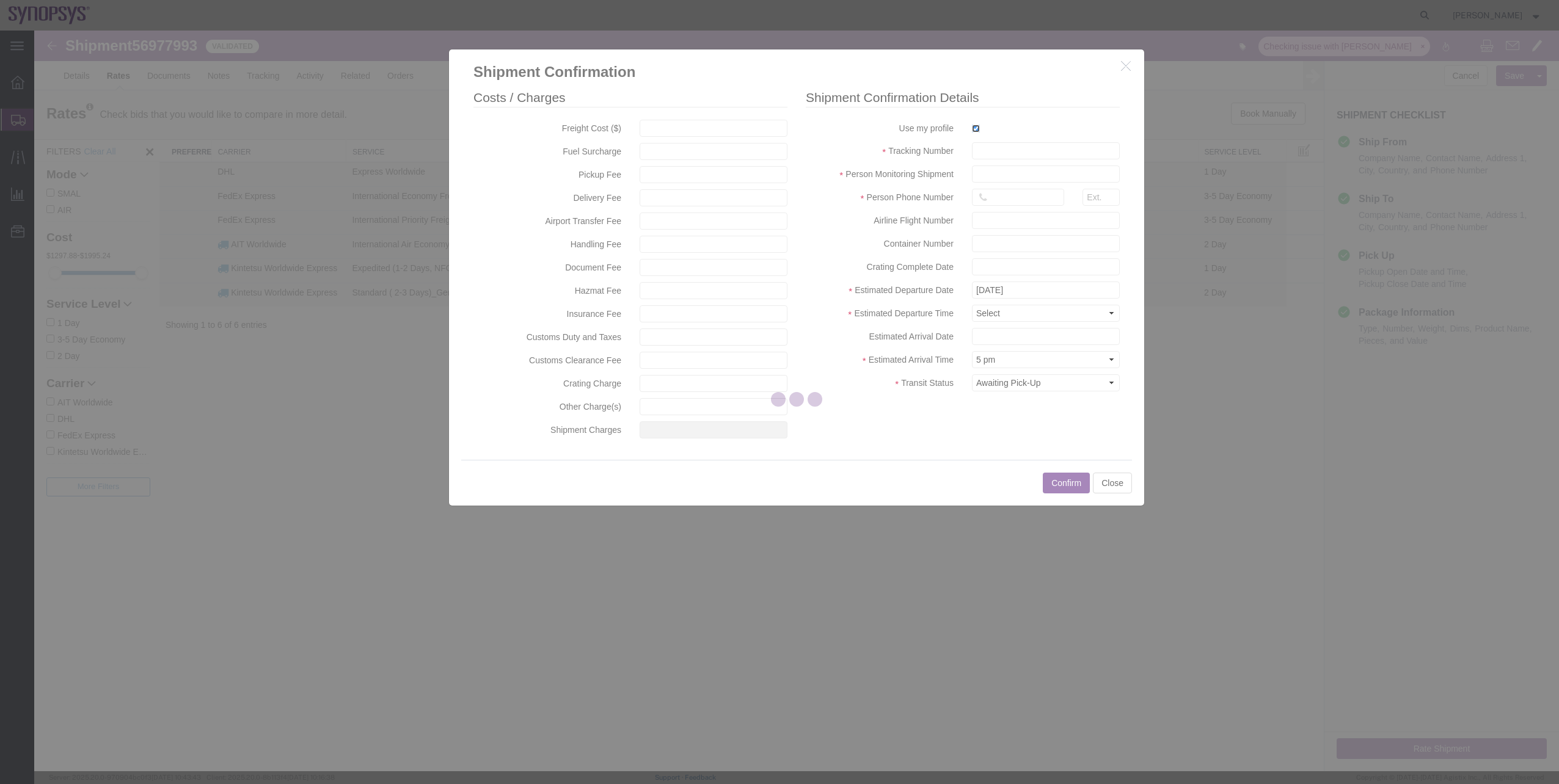
type input "[PERSON_NAME]"
type input "00351211251025"
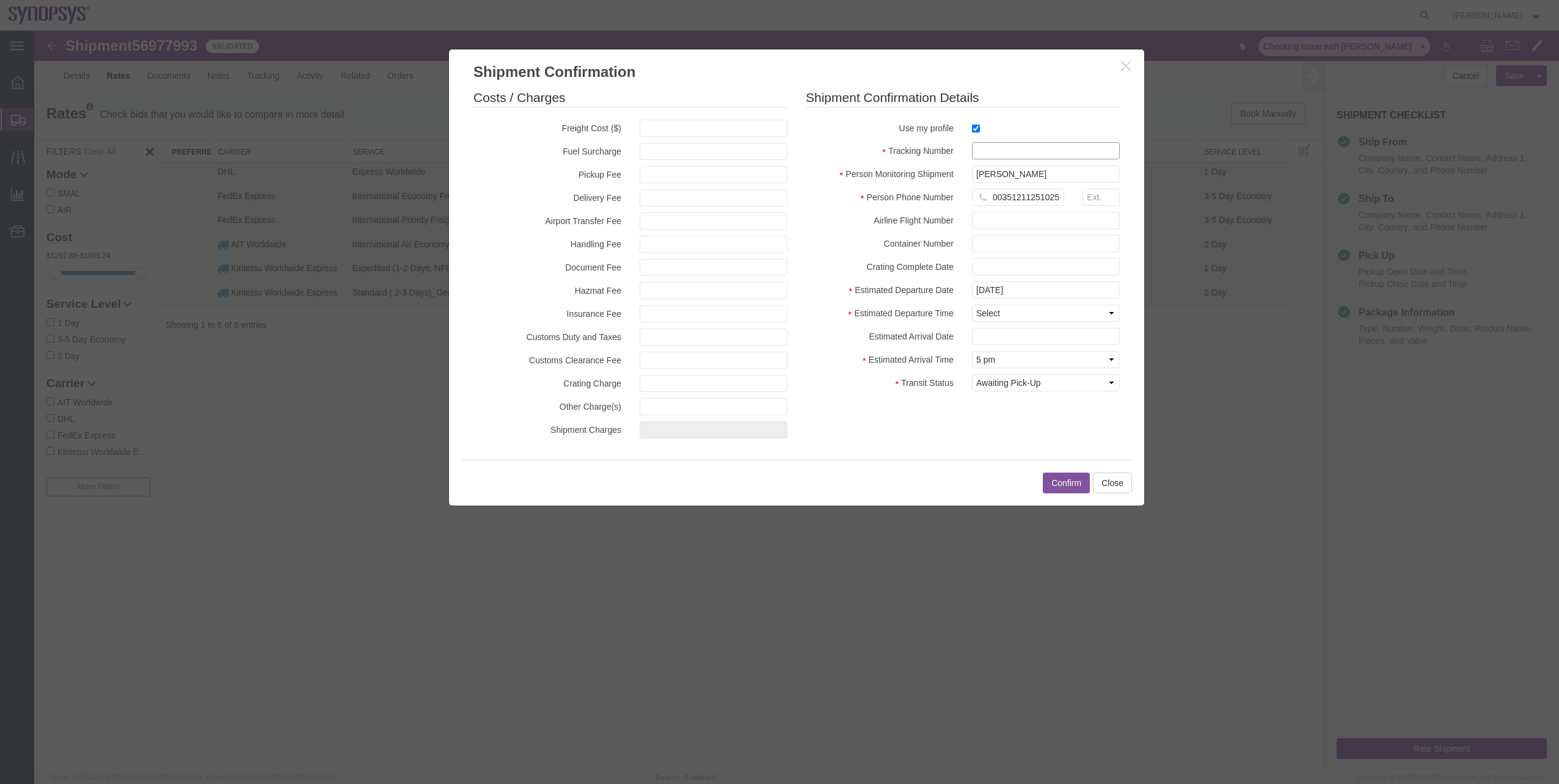
click at [984, 154] on input "text" at bounding box center [1046, 151] width 148 height 17
paste input "884851020834"
type input "884851020834"
click at [1013, 292] on input "[DATE]" at bounding box center [1046, 290] width 148 height 17
click at [986, 360] on td "5" at bounding box center [981, 366] width 18 height 18
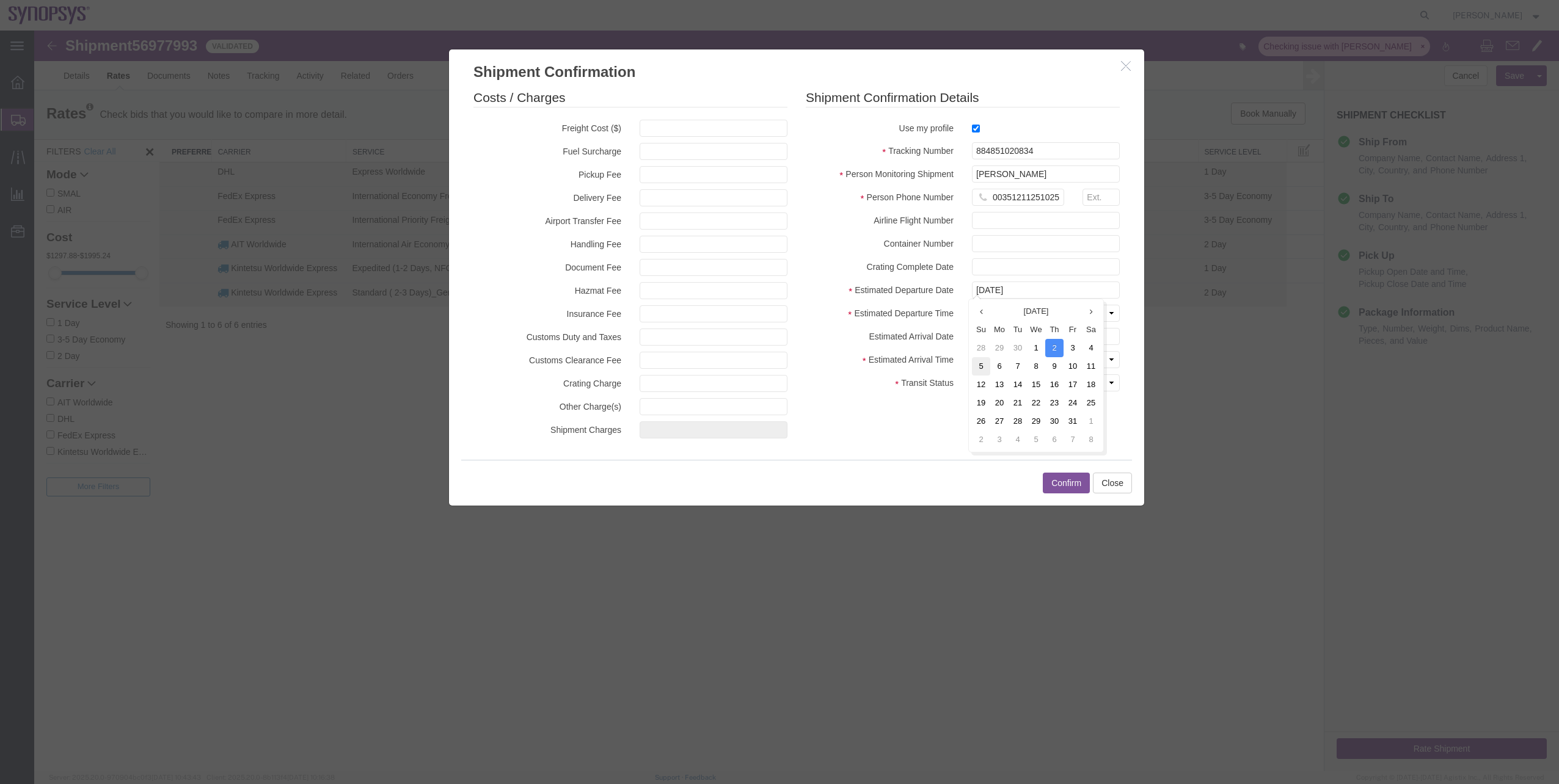
type input "[DATE]"
click at [1005, 316] on select "Select Midnight 1 am 2 am 3 am 4 am 5 am 6 am 7 am 8 am 9 am 10 am 11 am 12 Noo…" at bounding box center [1046, 314] width 148 height 17
click at [972, 305] on select "Select Midnight 1 am 2 am 3 am 4 am 5 am 6 am 7 am 8 am 9 am 10 am 11 am 12 Noo…" at bounding box center [1046, 314] width 148 height 17
click at [998, 320] on select "Select Midnight 1 am 2 am 3 am 4 am 5 am 6 am 7 am 8 am 9 am 10 am 11 am 12 Noo…" at bounding box center [1046, 314] width 148 height 17
select select "1400"
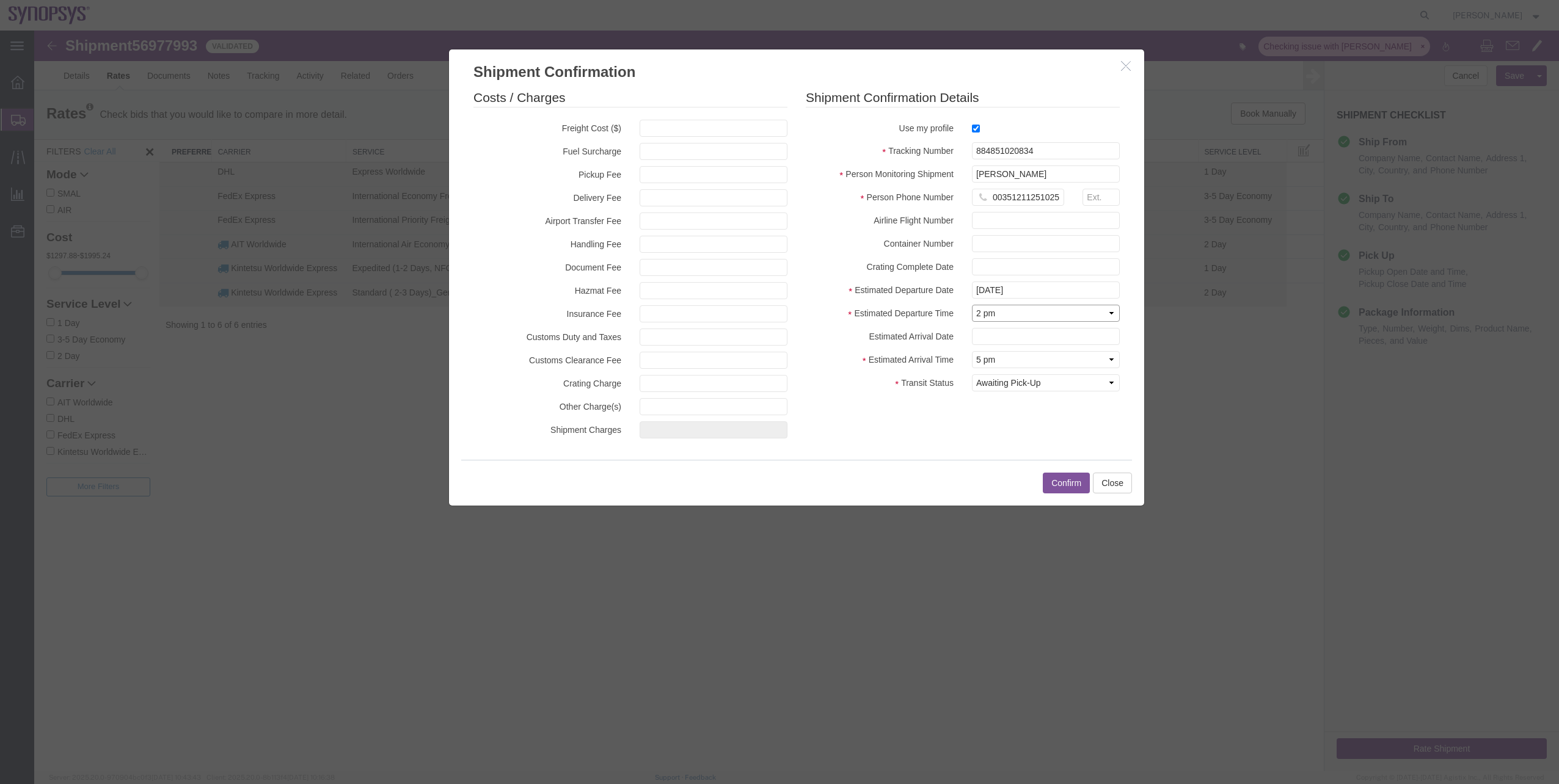
click at [972, 305] on select "Select Midnight 1 am 2 am 3 am 4 am 5 am 6 am 7 am 8 am 9 am 10 am 11 am 12 Noo…" at bounding box center [1046, 314] width 148 height 17
click at [991, 342] on input "text" at bounding box center [1046, 337] width 148 height 17
click at [951, 418] on div "Costs / Charges Freight Cost ($) Fuel Surcharge Pickup Fee Delivery Fee Airport…" at bounding box center [796, 266] width 665 height 356
click at [1011, 331] on input "text" at bounding box center [1046, 337] width 148 height 17
click at [1082, 414] on td "10" at bounding box center [1076, 413] width 18 height 18
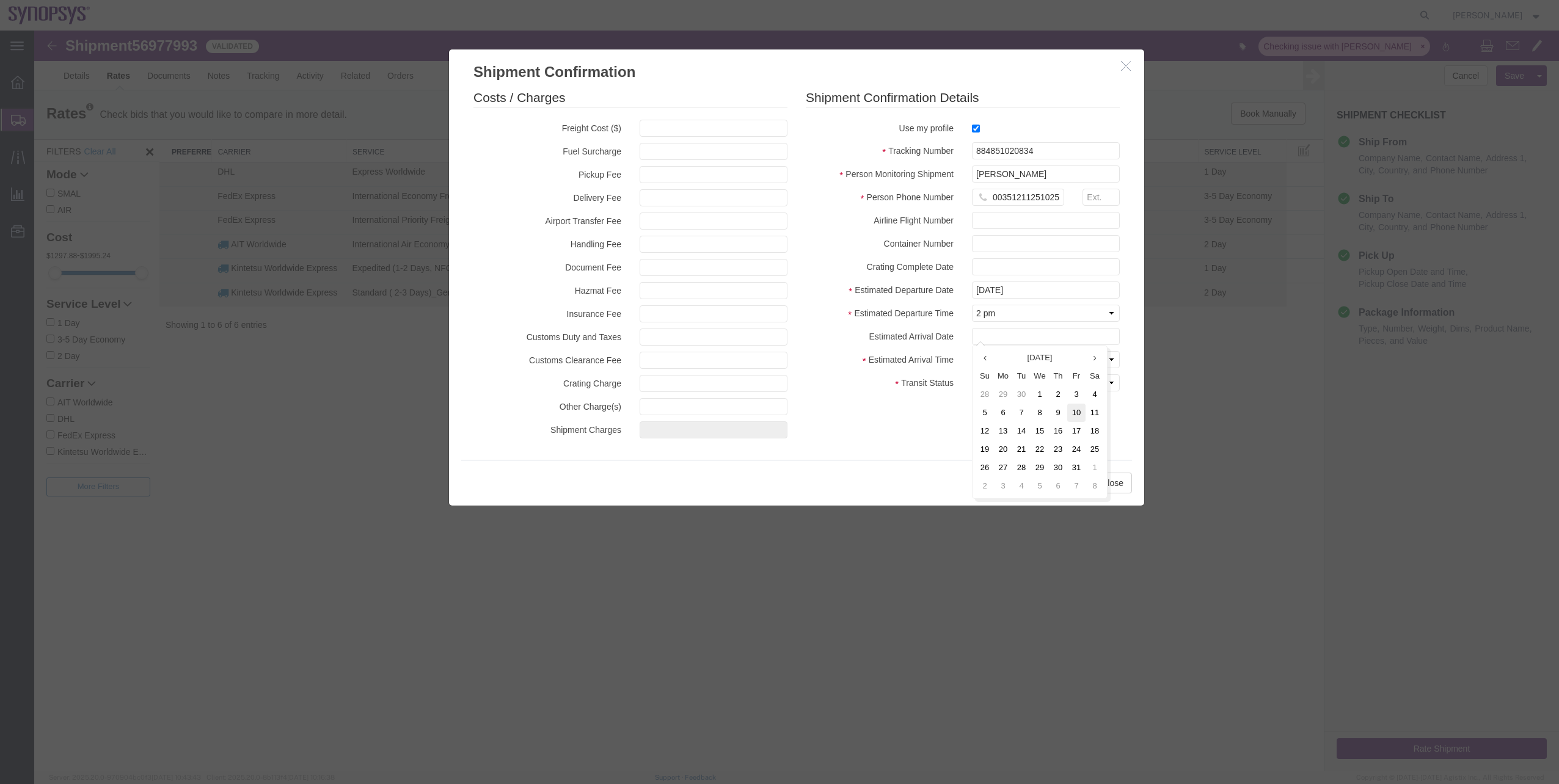
type input "[DATE]"
click at [1003, 363] on select "Select Midnight 1 am 2 am 3 am 4 am 5 am 6 am 7 am 8 am 9 am 10 am 11 am 12 Noo…" at bounding box center [1046, 360] width 148 height 17
select select "1500"
click at [972, 351] on select "Select Midnight 1 am 2 am 3 am 4 am 5 am 6 am 7 am 8 am 9 am 10 am 11 am 12 Noo…" at bounding box center [1046, 360] width 148 height 17
click at [1059, 486] on button "Confirm" at bounding box center [1066, 483] width 47 height 21
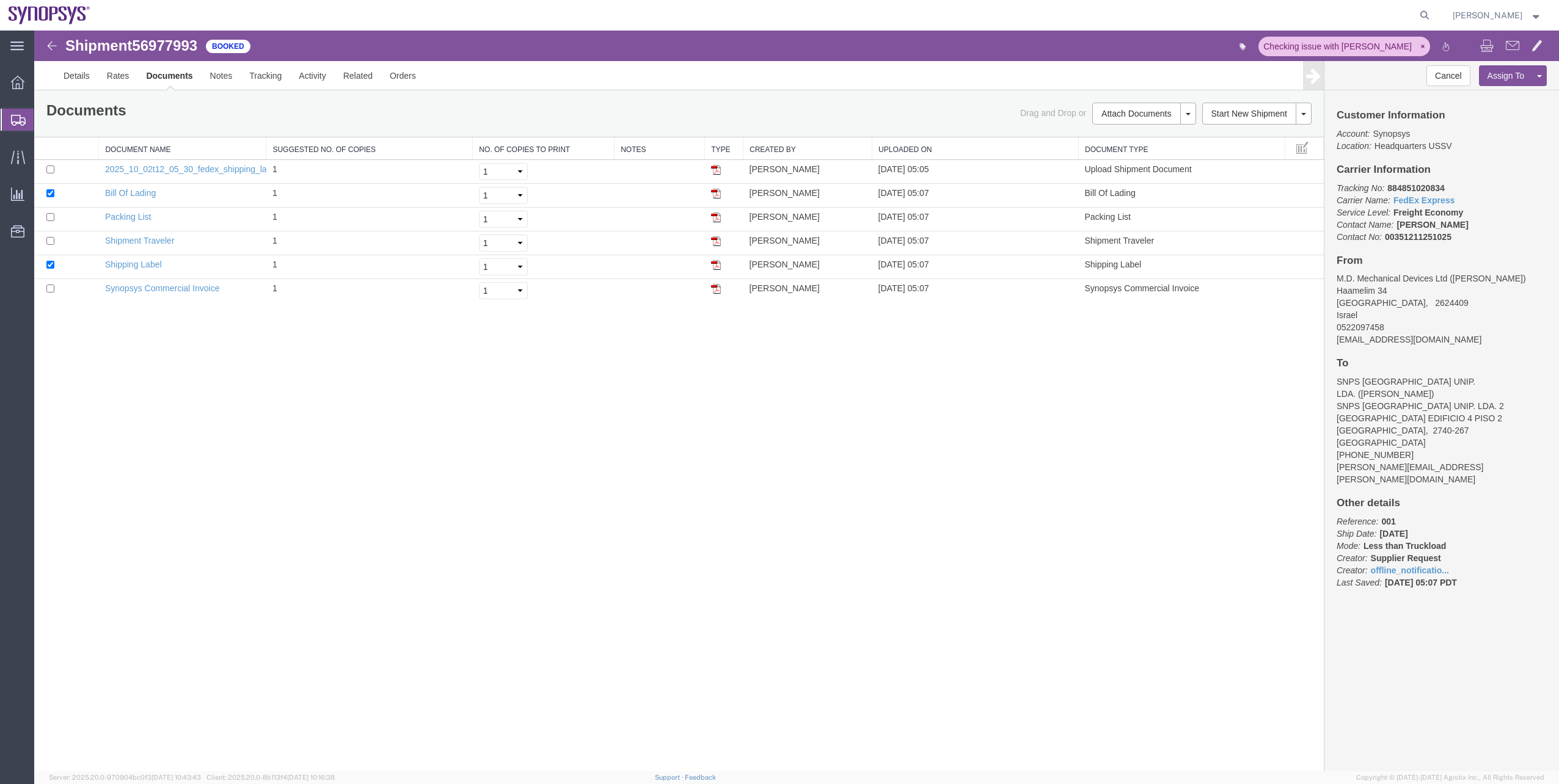
click at [1429, 185] on b "884851020834" at bounding box center [1416, 188] width 57 height 10
copy b "884851020834"
click at [88, 88] on link "Details" at bounding box center [77, 76] width 43 height 29
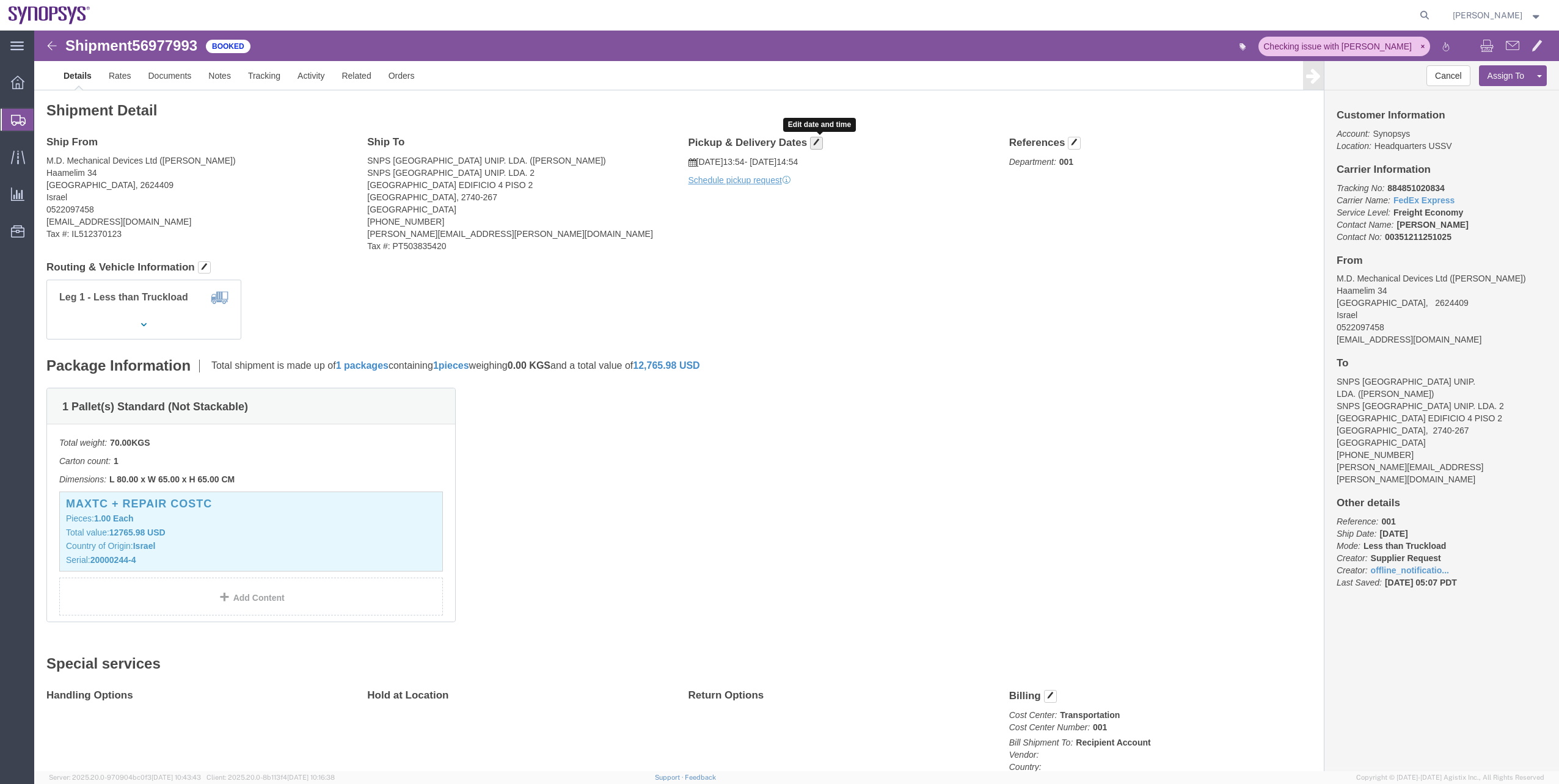
click button "button"
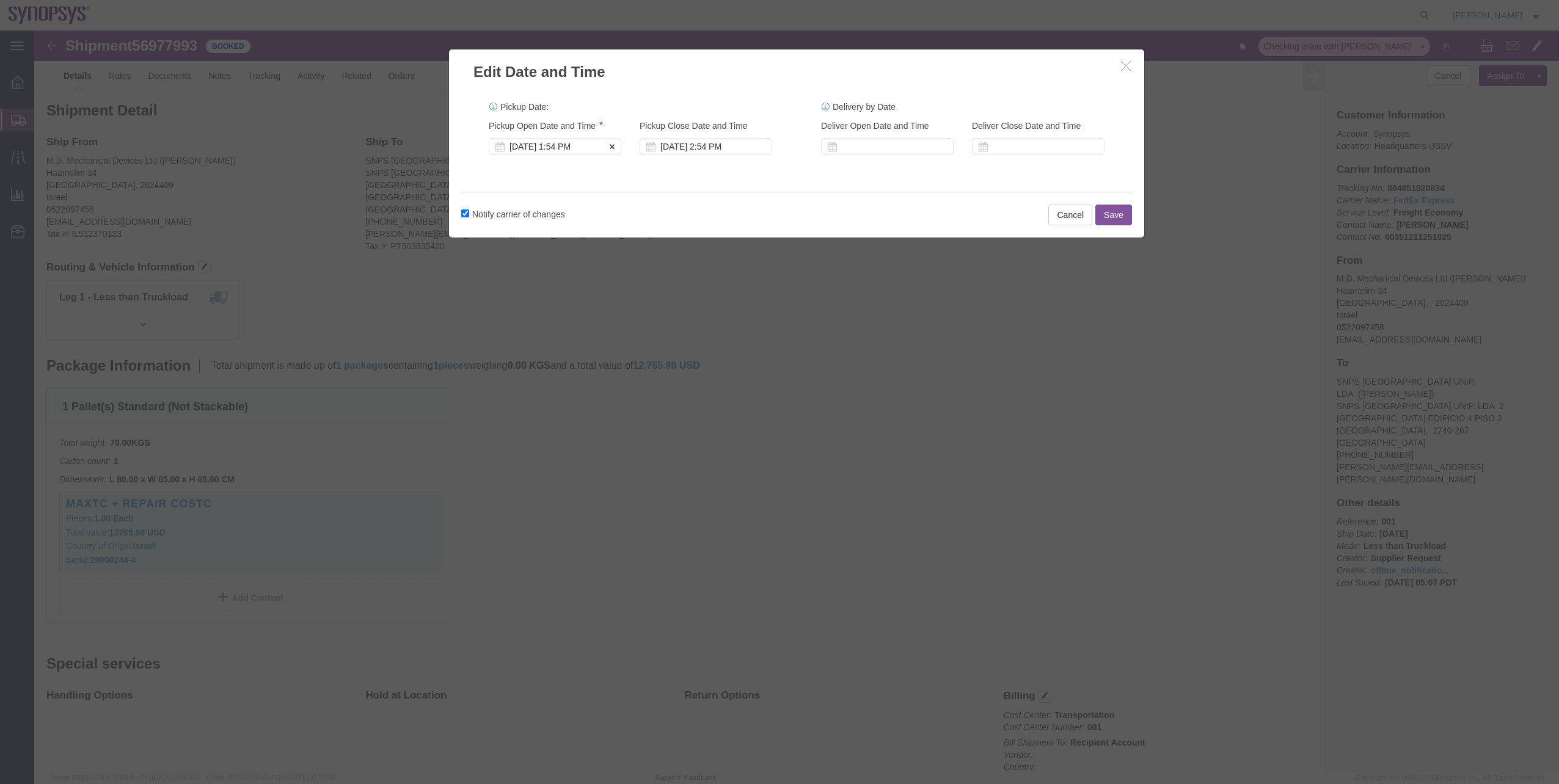
click div "[DATE] 1:54 PM"
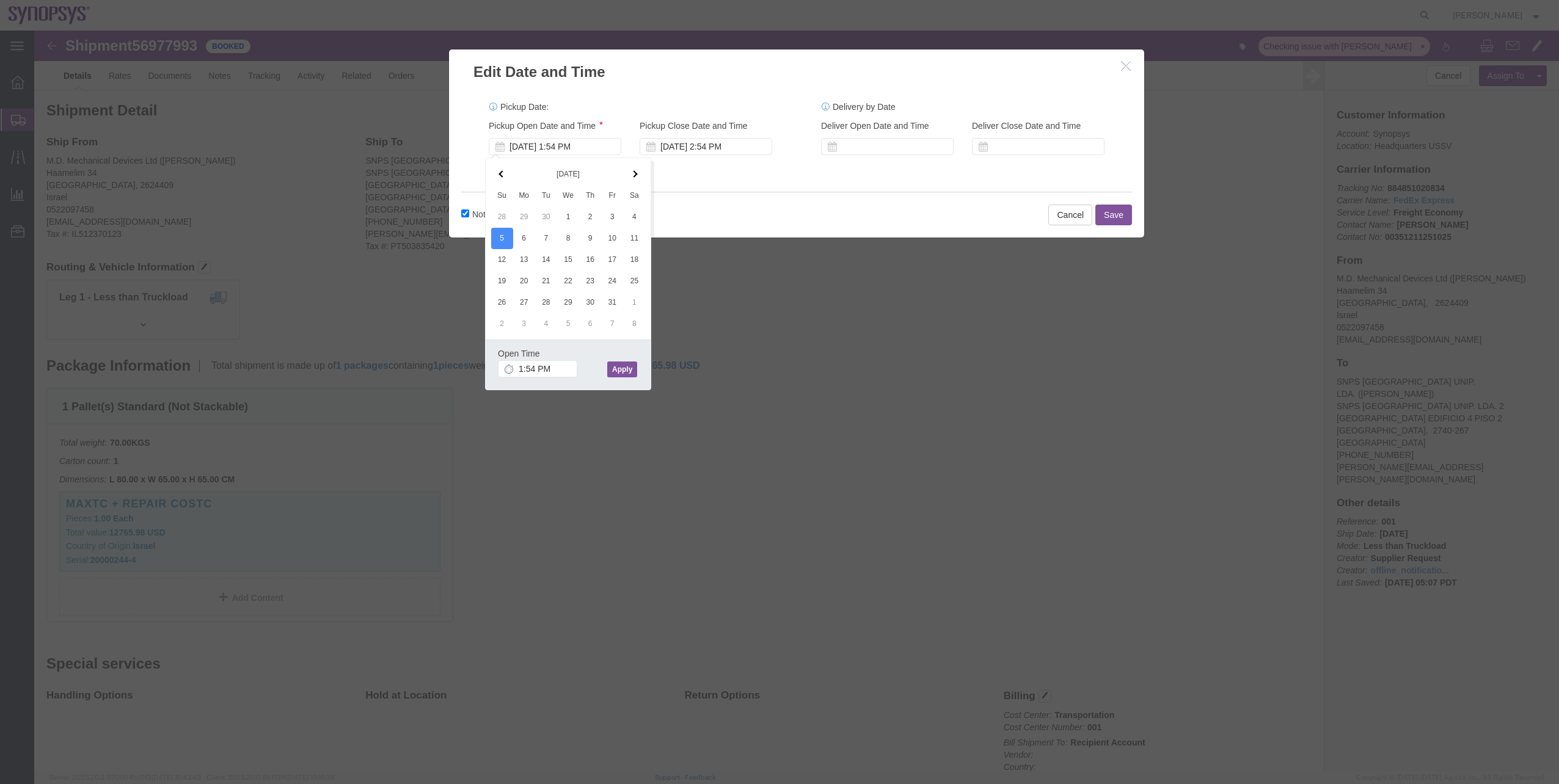
click button "Apply"
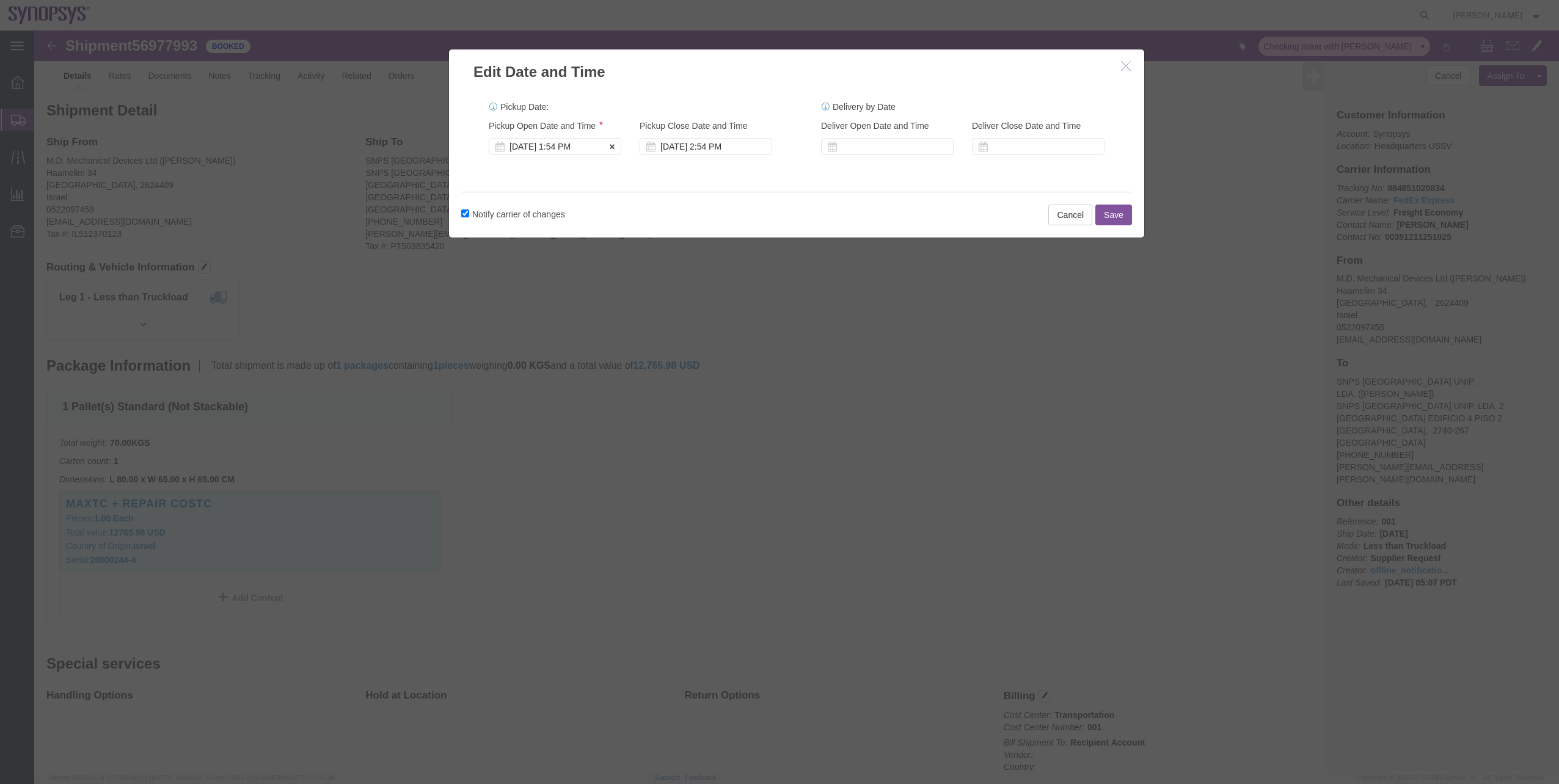
click div "[DATE] 1:54 PM"
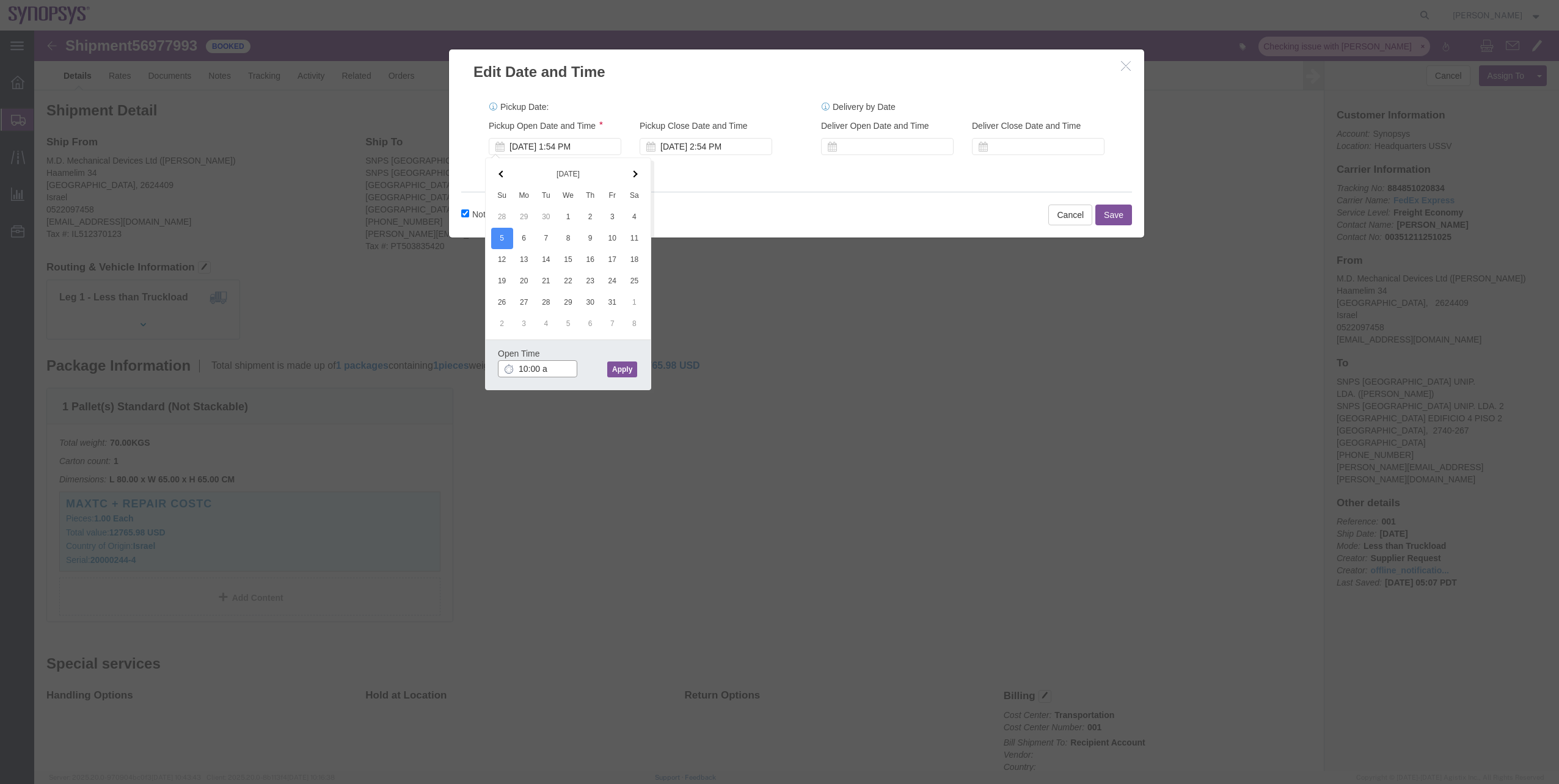
type input "10:00 am"
click button "Apply"
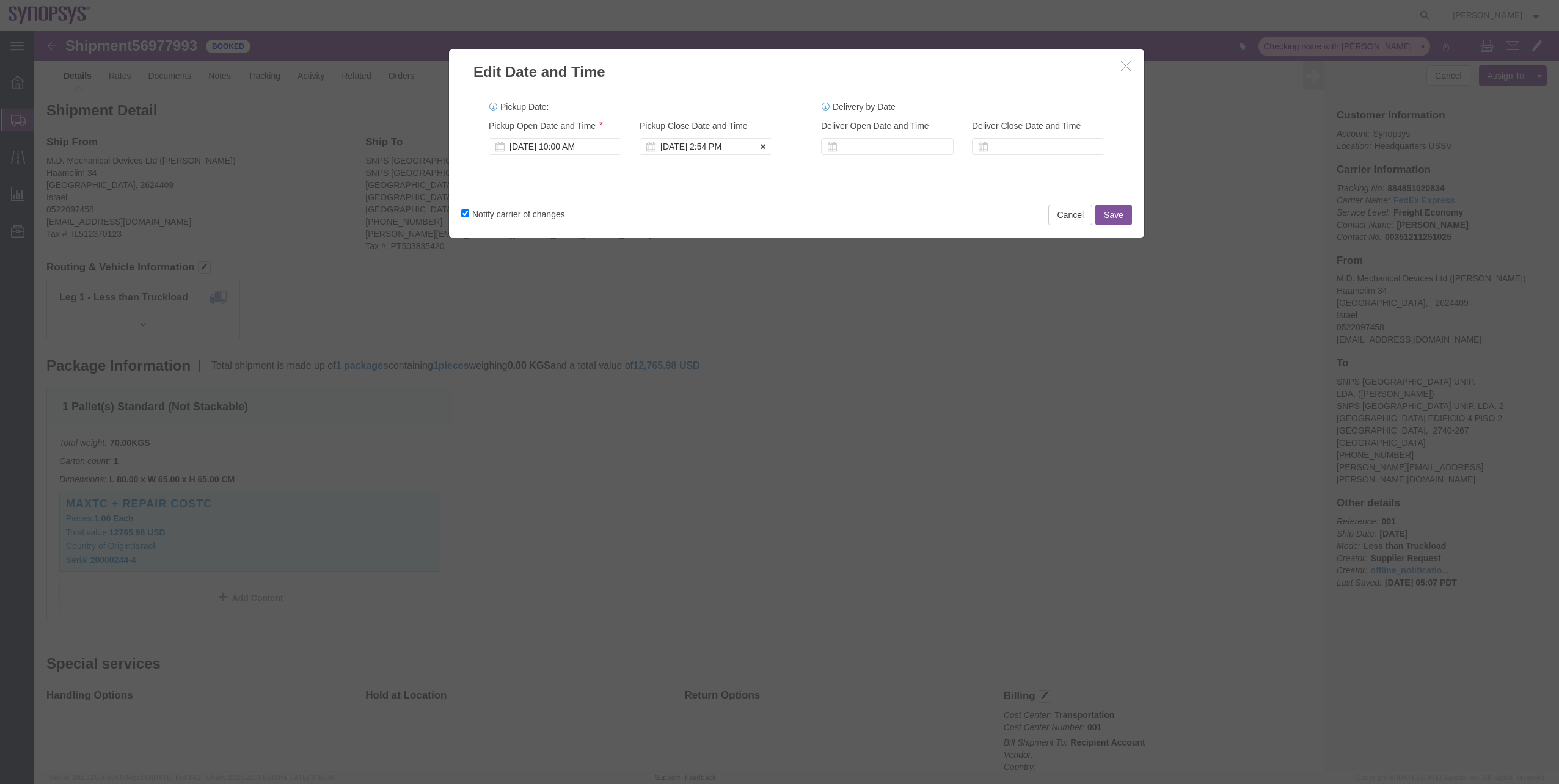
click div "[DATE] 2:54 PM"
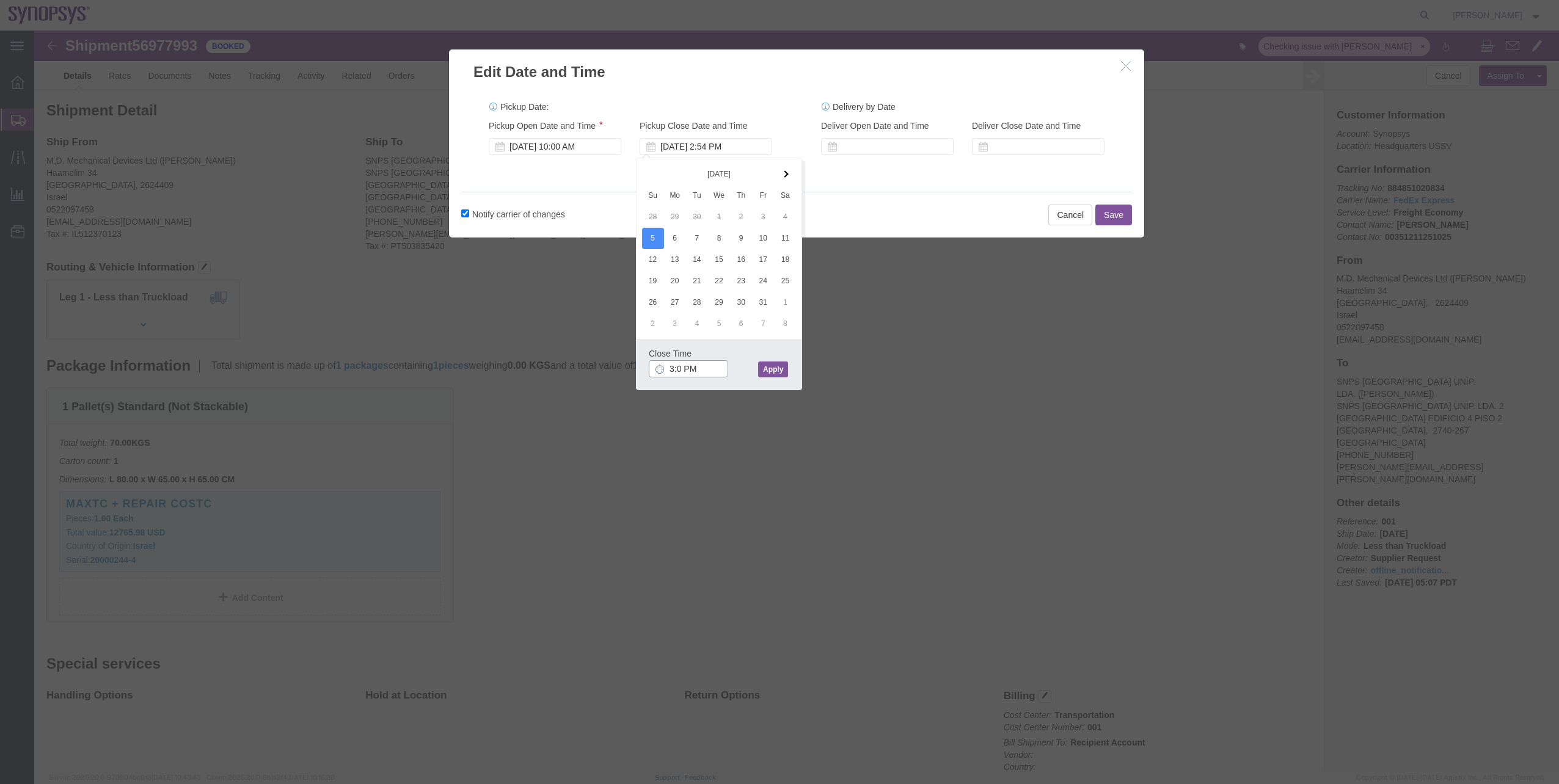
type input "3:00 PM"
click button "Apply"
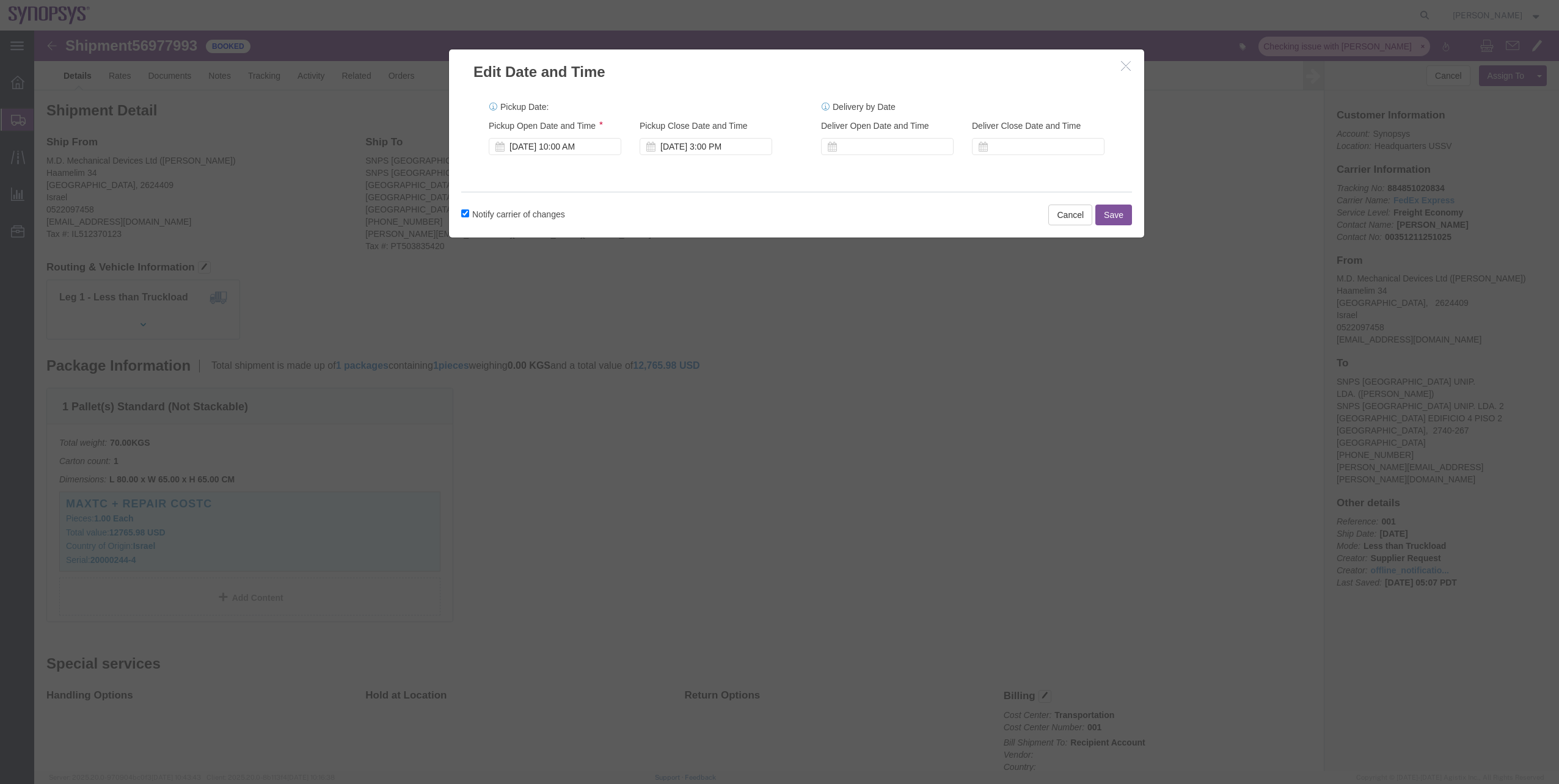
click button "Save"
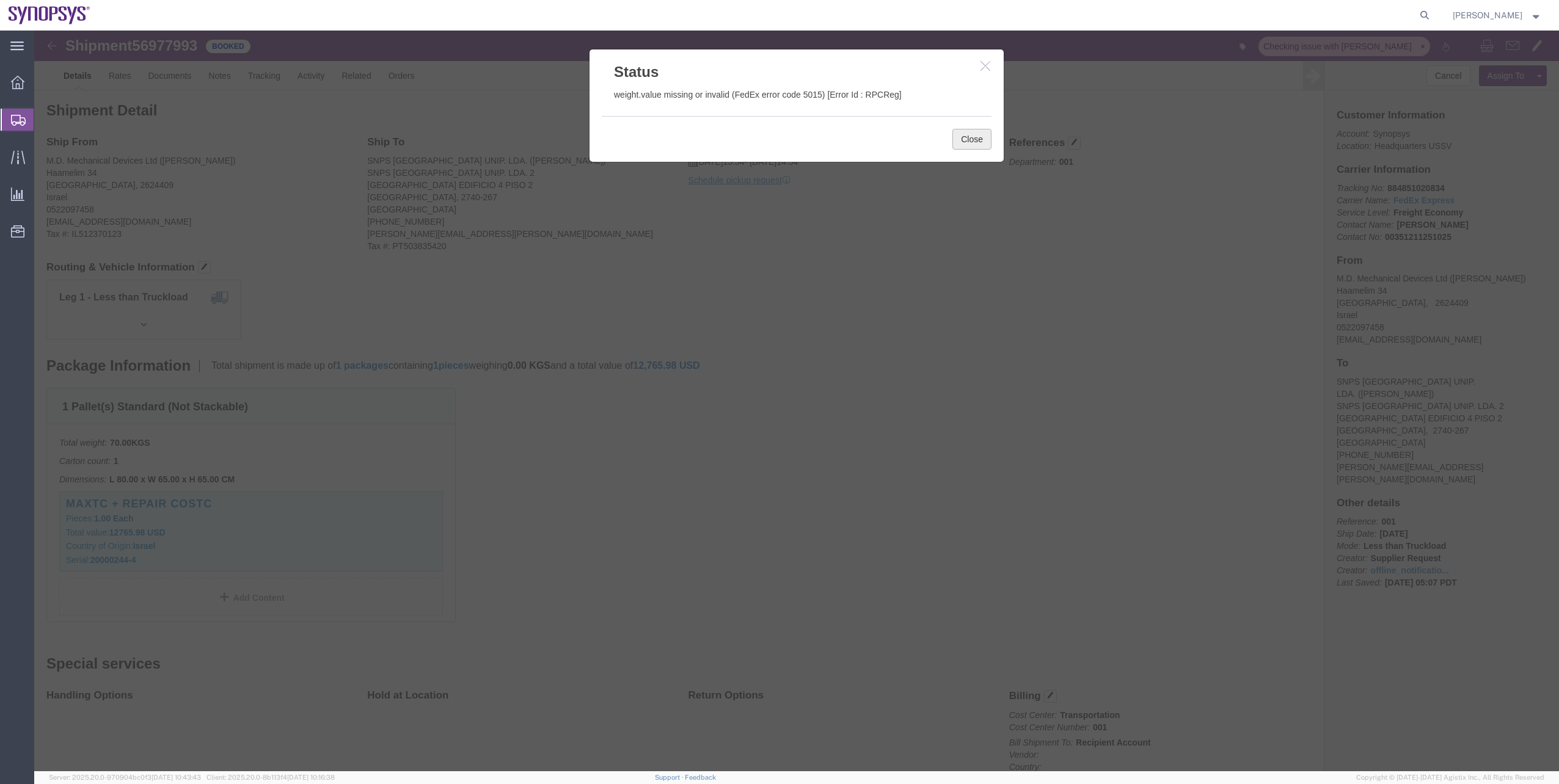
click button "Close"
